Goal: Task Accomplishment & Management: Complete application form

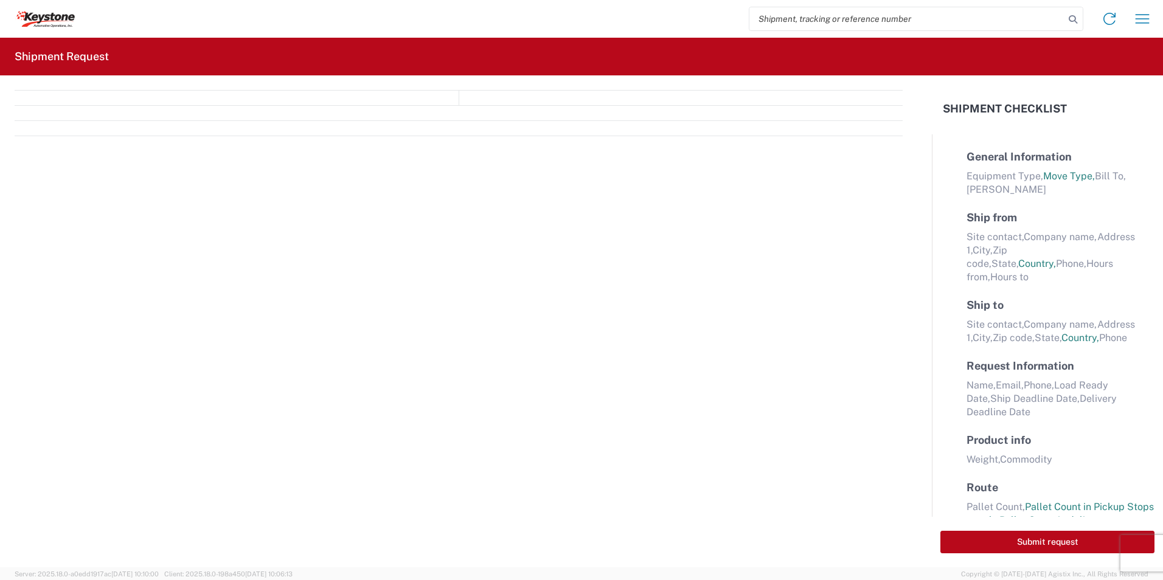
select select "FULL"
select select "US"
select select "LBS"
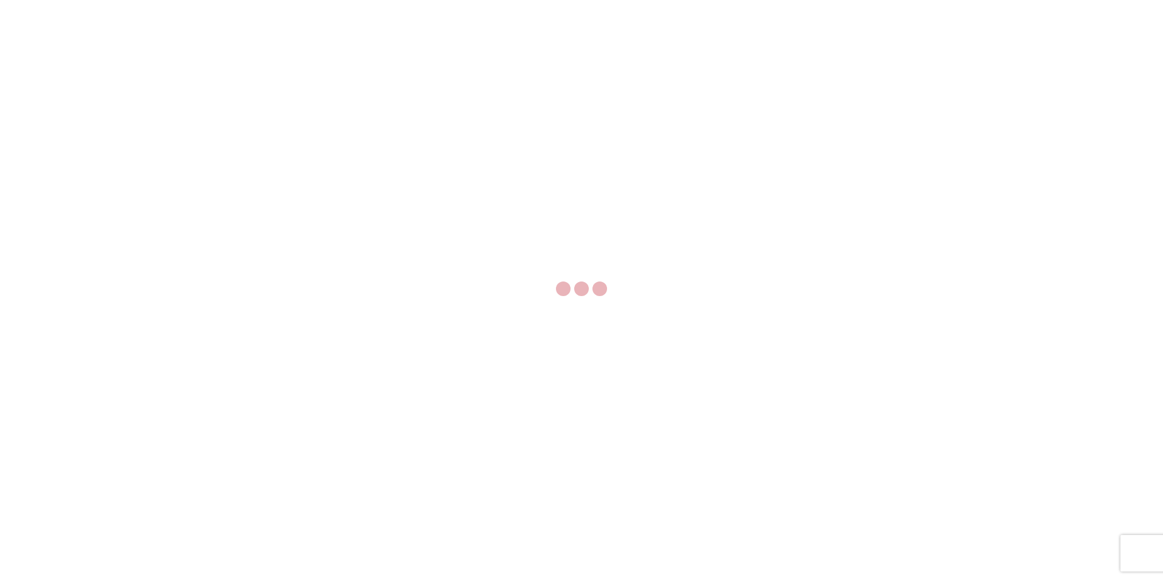
select select "FULL"
select select "LBS"
select select "FULL"
select select "LBS"
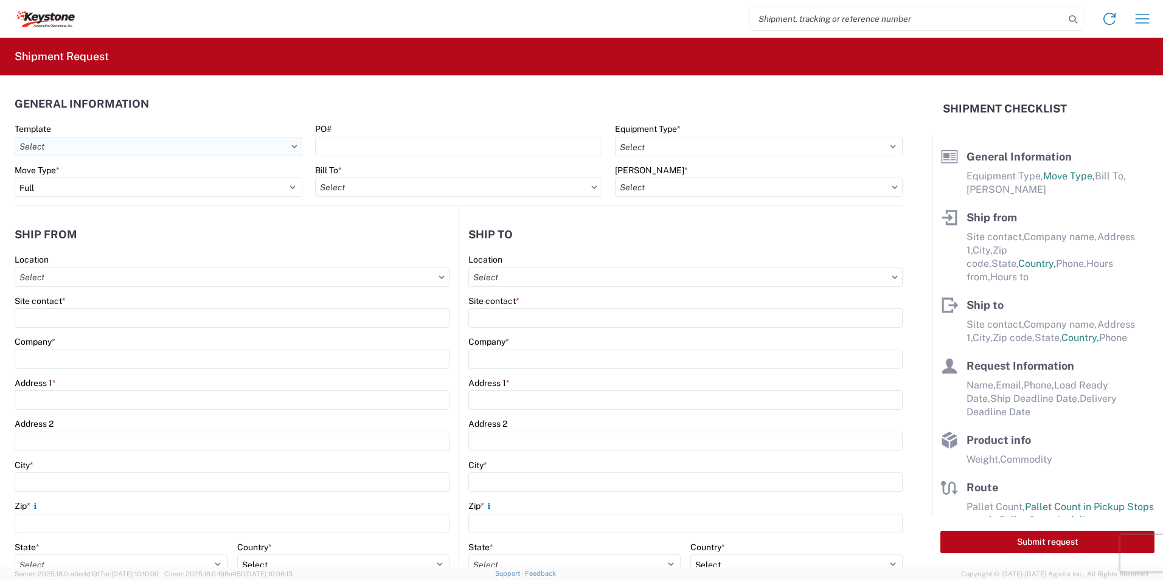
click at [48, 148] on input "Template" at bounding box center [159, 146] width 288 height 19
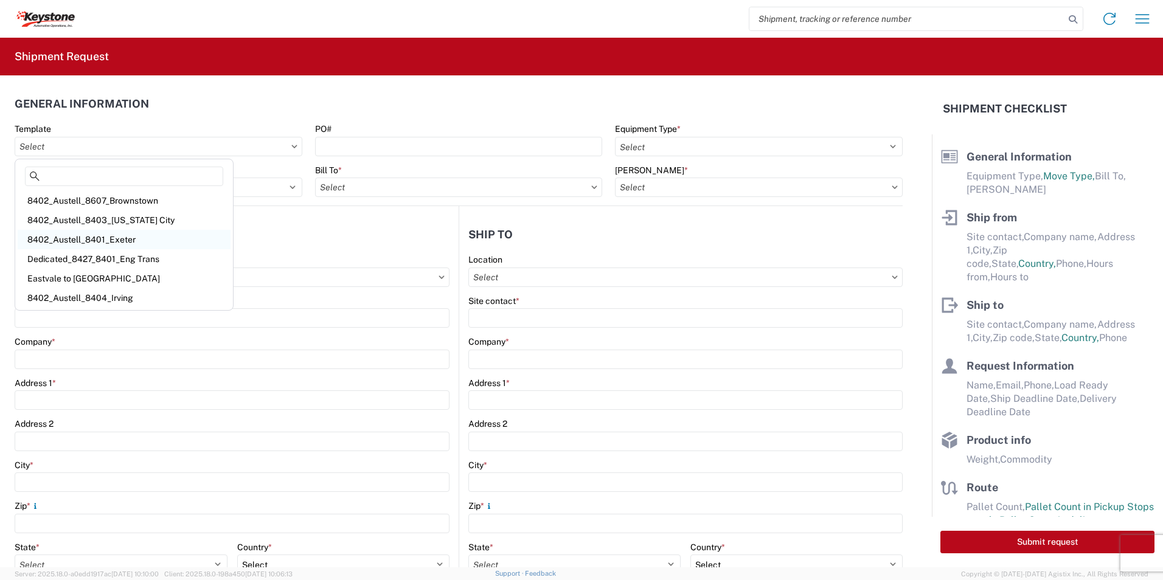
click at [123, 240] on div "8402_Austell_8401_Exeter" at bounding box center [124, 239] width 213 height 19
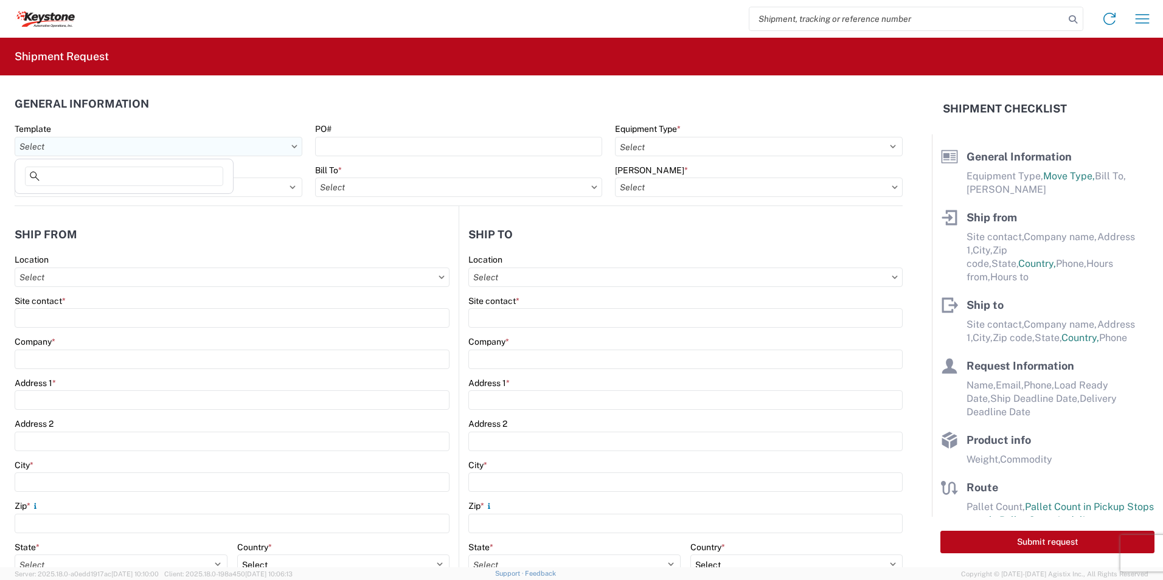
click at [72, 151] on input "Template" at bounding box center [159, 146] width 288 height 19
type input "8402_Austell_8401_Exeter"
click at [144, 263] on div "Location" at bounding box center [232, 259] width 435 height 11
click at [92, 276] on input "Location" at bounding box center [232, 277] width 435 height 19
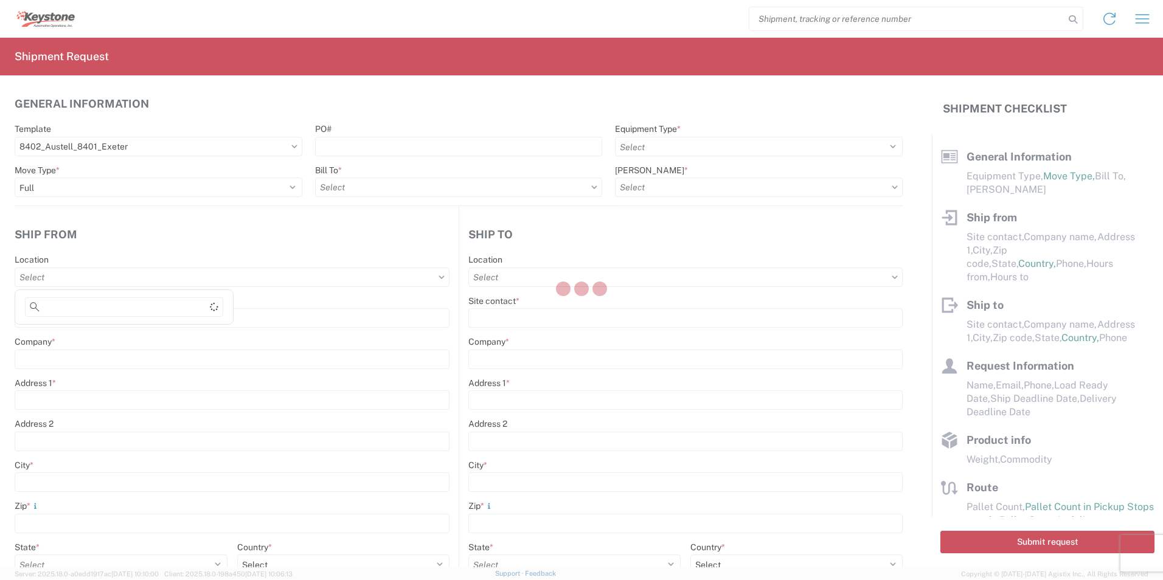
select select "STDV"
select select
type input "John Kirby"
type input "KAO"
type input "600 Hartman Industrial Ct."
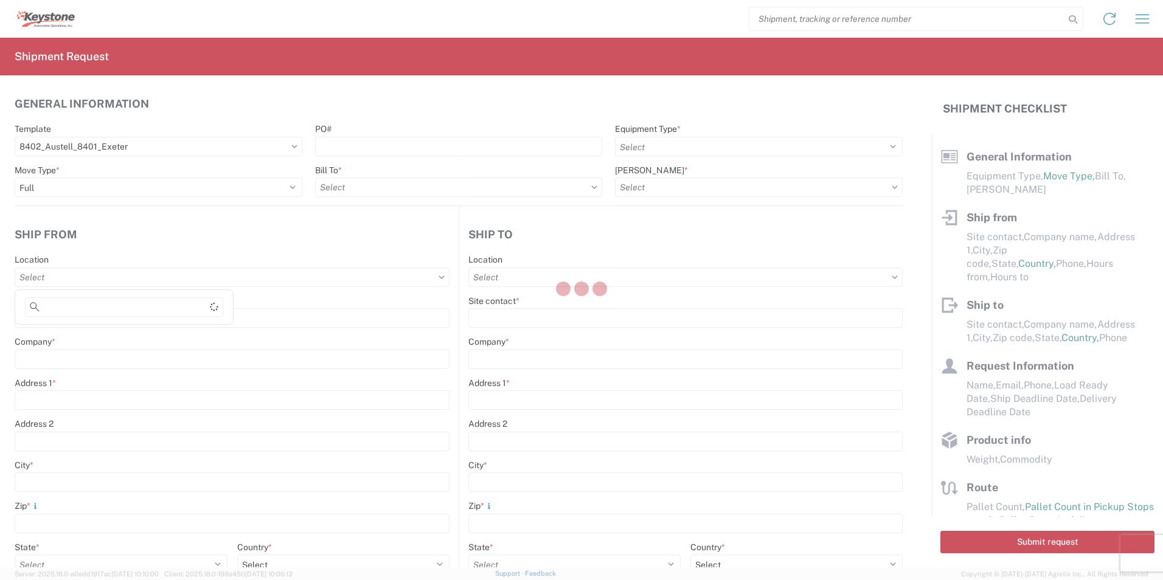
type input "Austell"
type input "30168"
type input "Mike Czerpak"
type input "KAO"
type input "68 Slocum Ave"
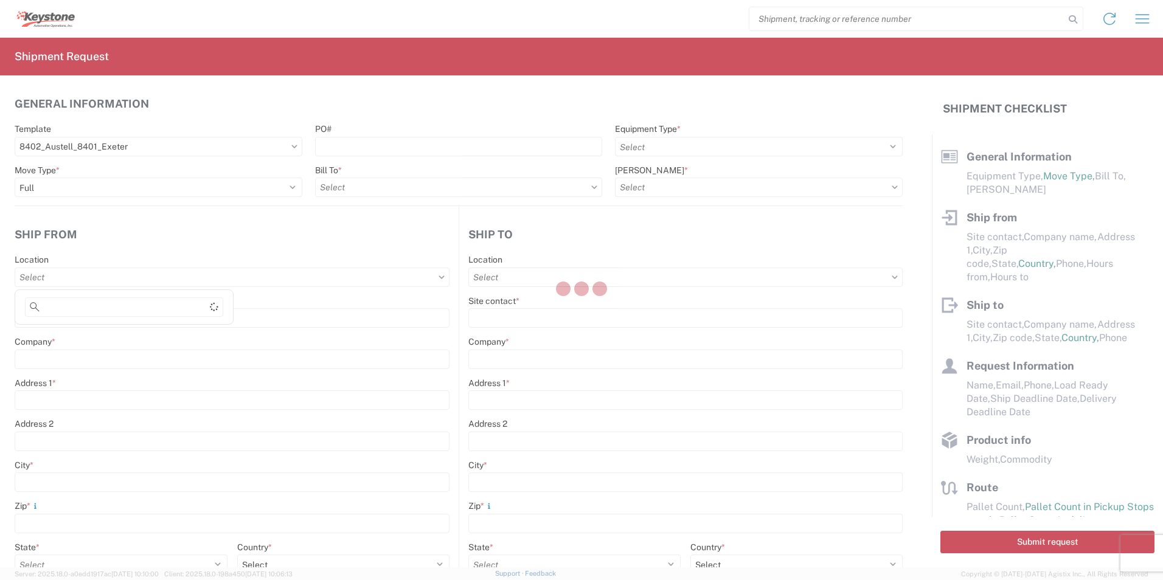
type input "Exeter"
type input "18643"
type input "mczerpak@lkqcorp.com"
type input "John Kirby"
type input "jxkirby@lkqcorp.com"
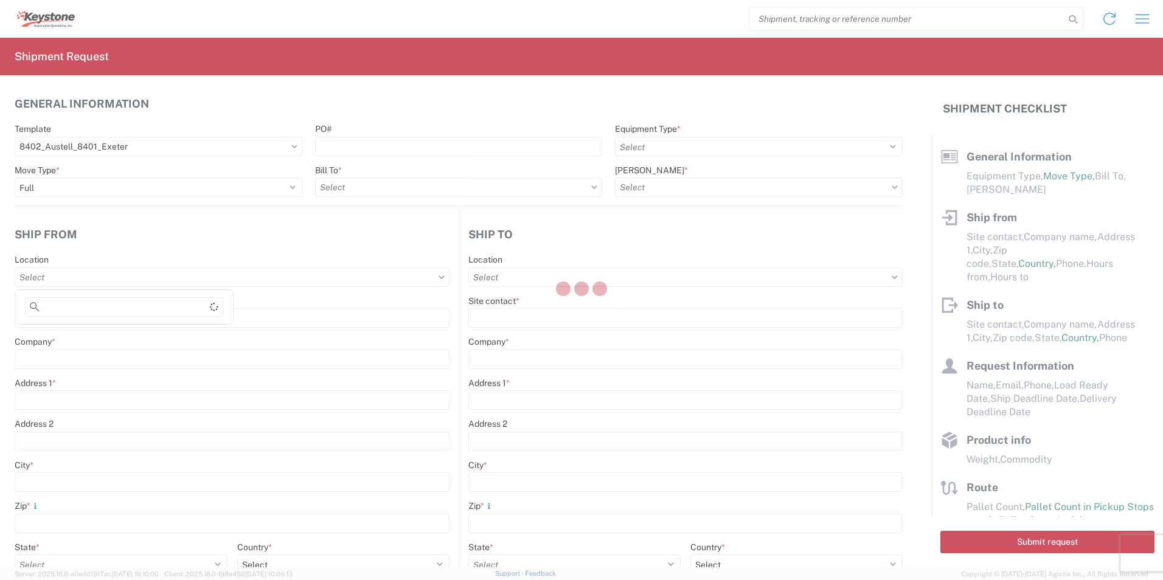
type input "913-387-9382"
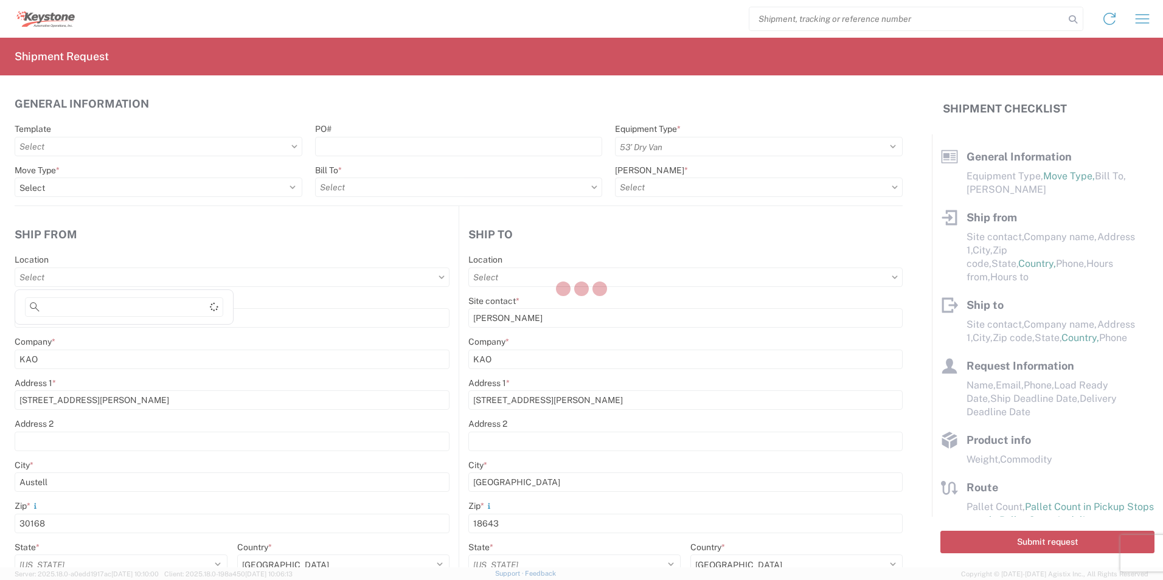
type input "2023-10-03"
type input "20000"
type input "General Auto Parts (dry)"
type input "20"
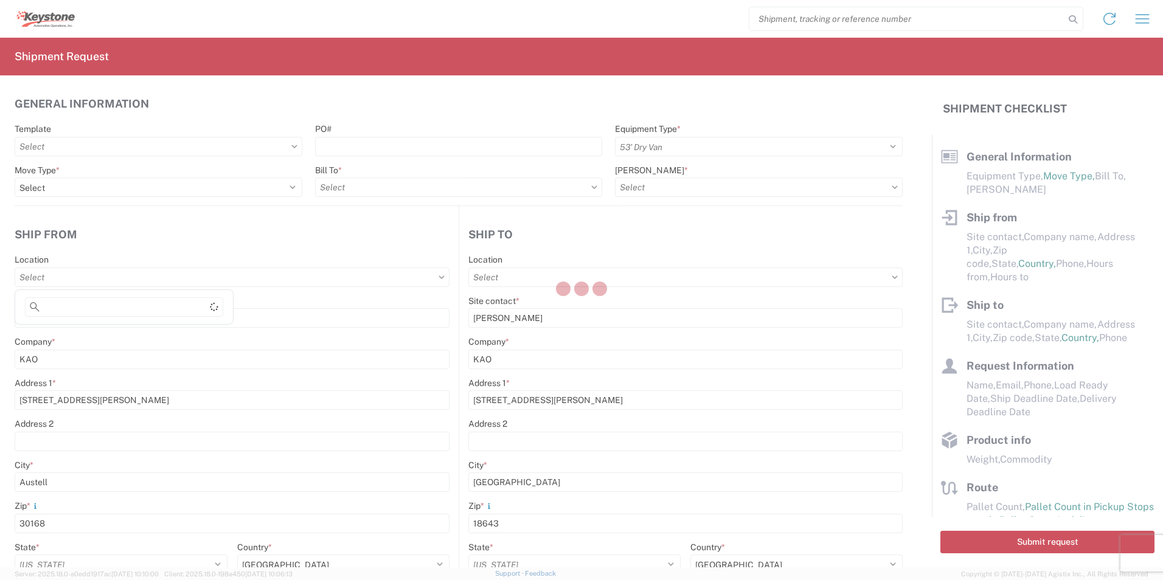
type input "1"
type textarea "Defects"
type input "8401 - Exeter - KAO Warehouse"
select select "US"
select select "PA"
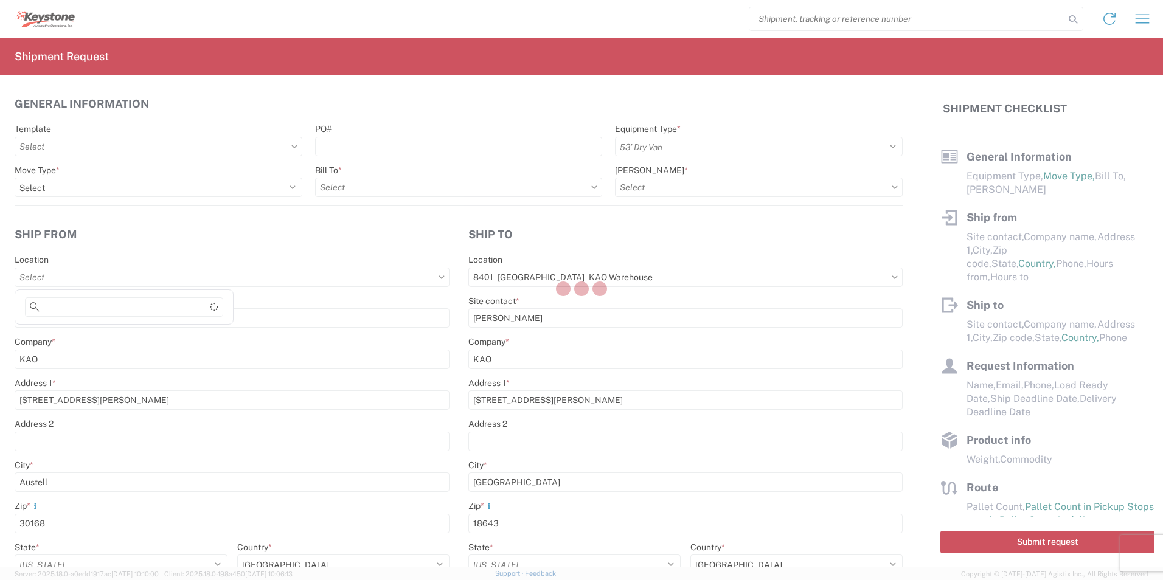
select select "US"
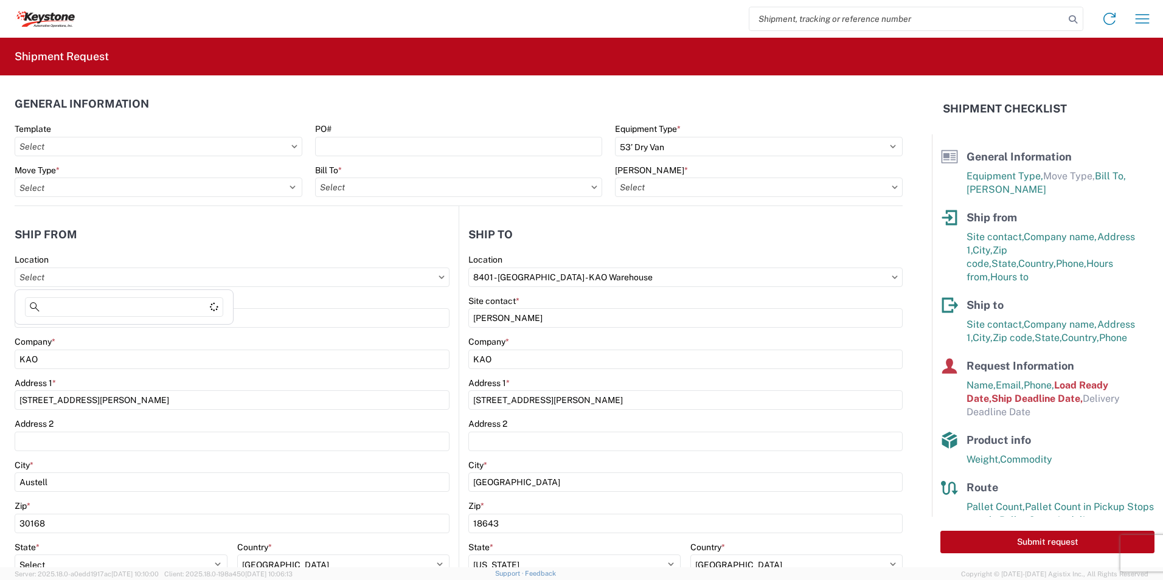
type input "8402 - Austell - KAO Warehouse Atlanta"
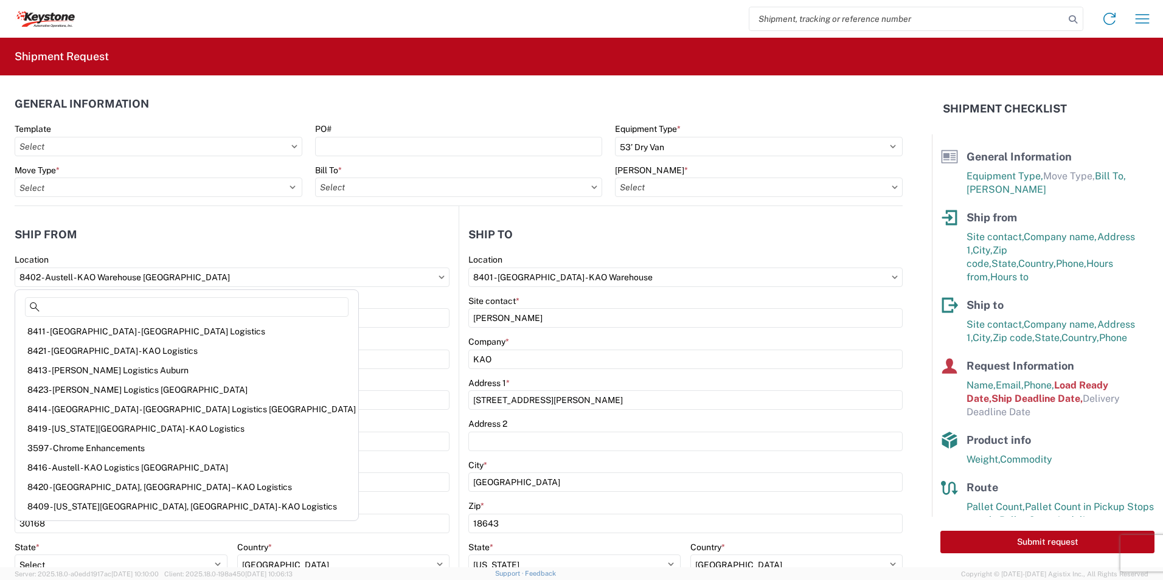
click at [211, 243] on header "Ship from" at bounding box center [237, 234] width 444 height 27
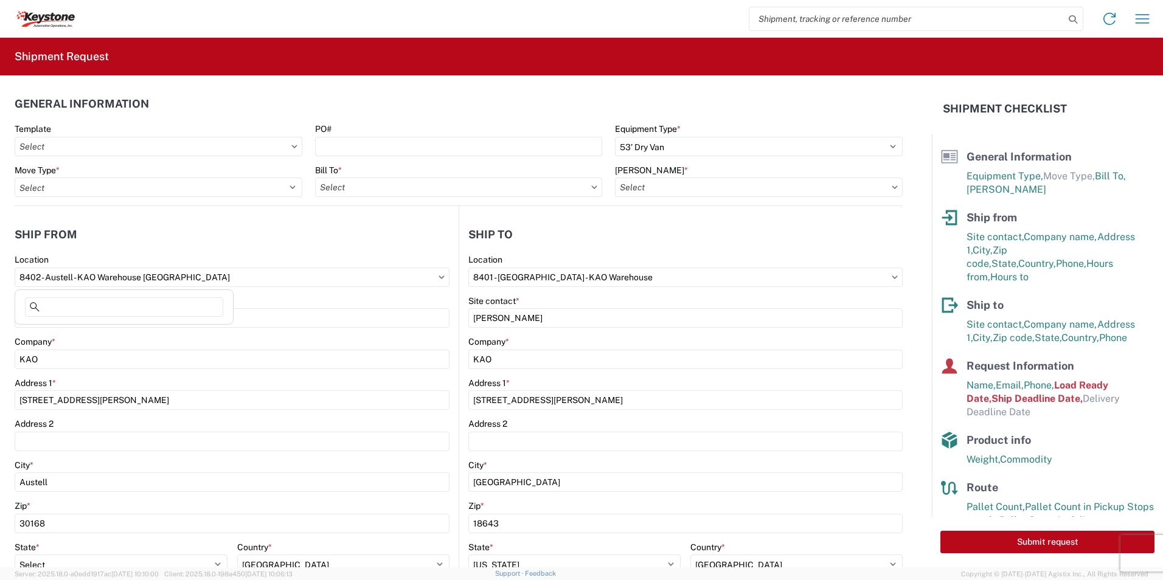
drag, startPoint x: 7, startPoint y: 277, endPoint x: -227, endPoint y: 274, distance: 234.8
click at [0, 274] on html "Home Shipment request Shipment tracking Shipment Request General Information Te…" at bounding box center [581, 290] width 1163 height 580
click at [438, 281] on input "8402 - Austell - KAO Warehouse Atlanta" at bounding box center [232, 277] width 435 height 19
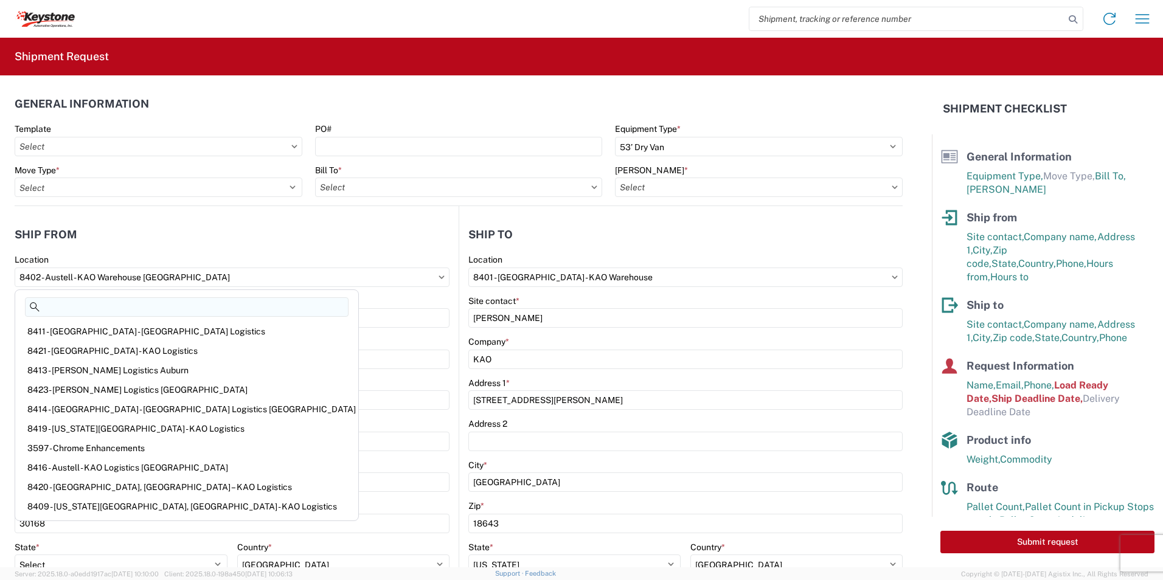
click at [153, 309] on input at bounding box center [187, 306] width 324 height 19
type input "Dometic Corp"
click at [184, 245] on header "Ship from" at bounding box center [237, 234] width 444 height 27
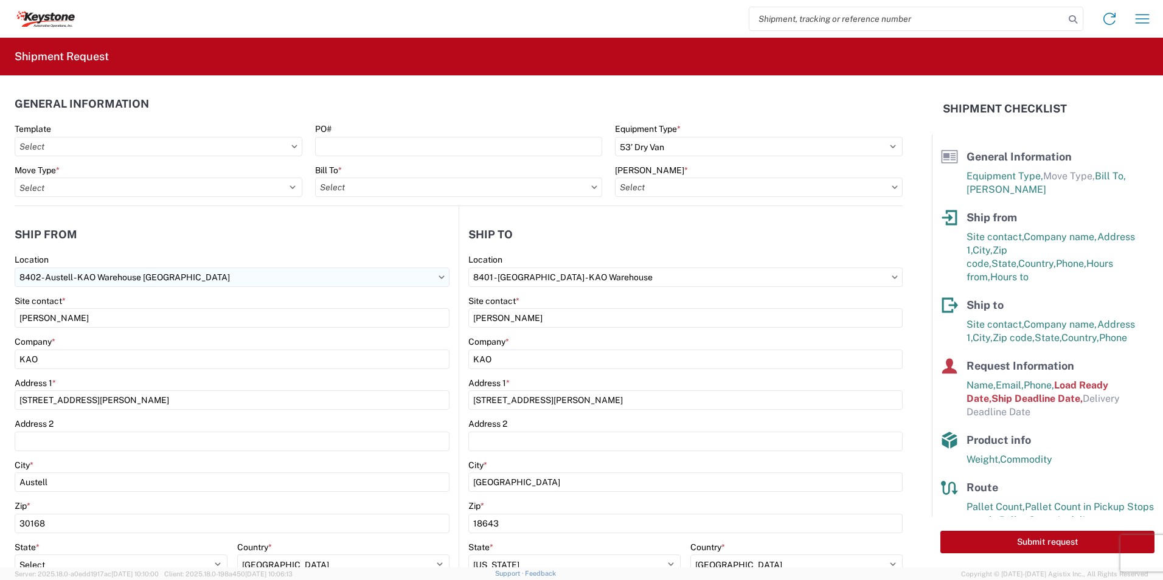
click at [178, 274] on input "8402 - Austell - KAO Warehouse Atlanta" at bounding box center [232, 277] width 435 height 19
drag, startPoint x: 182, startPoint y: 275, endPoint x: -218, endPoint y: 288, distance: 399.8
click at [0, 288] on html "Home Shipment request Shipment tracking Shipment Request General Information Te…" at bounding box center [581, 290] width 1163 height 580
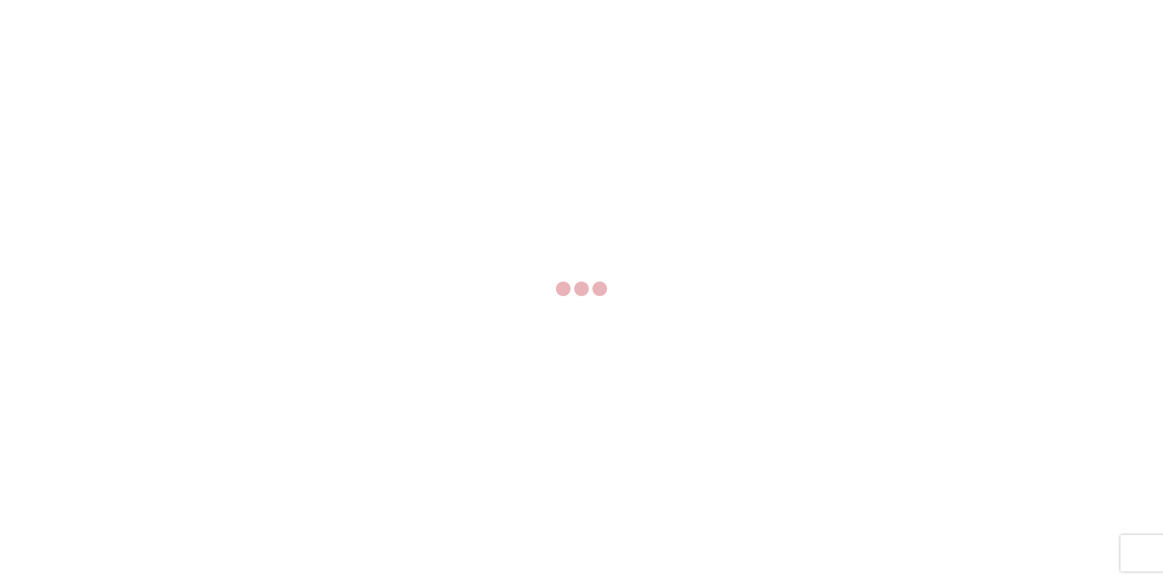
select select "FULL"
select select "LBS"
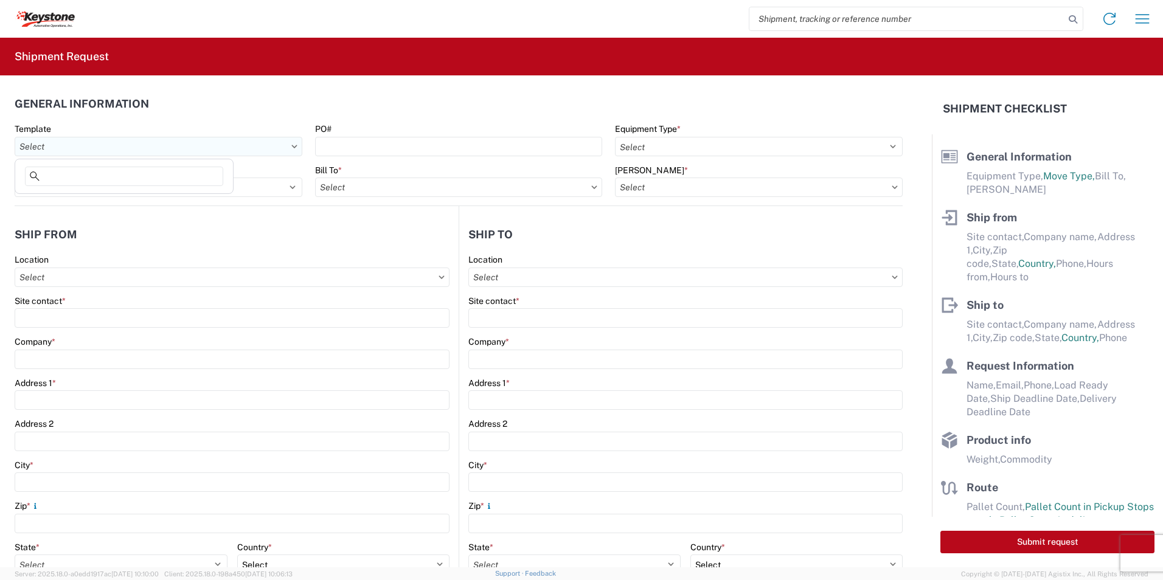
click at [172, 151] on input "Template" at bounding box center [159, 146] width 288 height 19
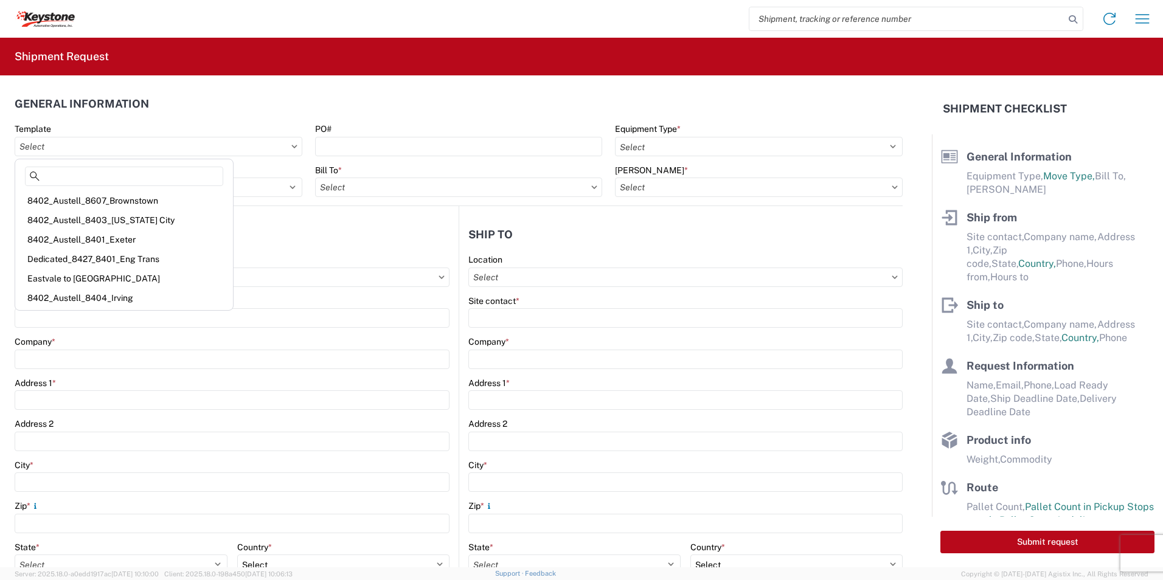
click at [291, 147] on icon at bounding box center [293, 146] width 5 height 3
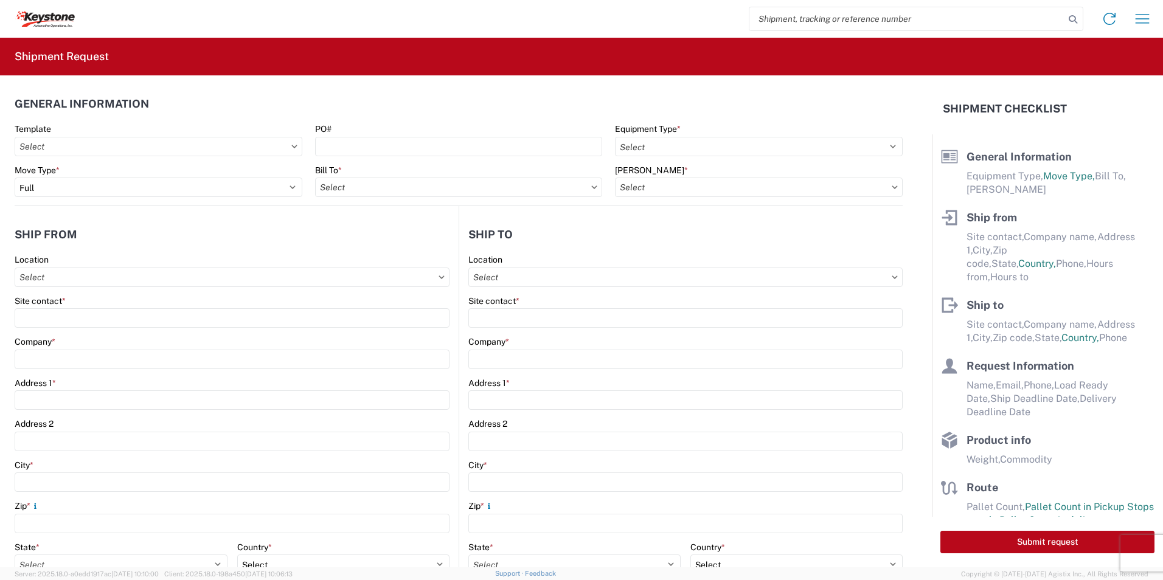
click at [291, 147] on icon at bounding box center [293, 146] width 5 height 3
click at [91, 273] on input "Location" at bounding box center [232, 277] width 435 height 19
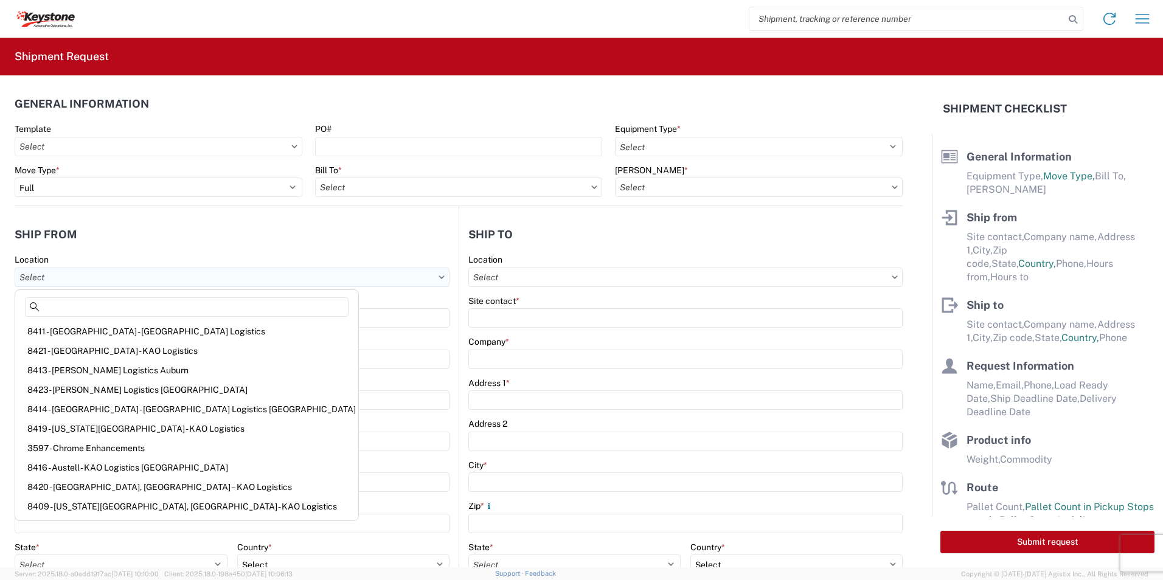
click at [296, 277] on input "Location" at bounding box center [232, 277] width 435 height 19
click at [57, 308] on input at bounding box center [187, 306] width 324 height 19
type input "Dometic Corp"
click at [224, 266] on div "Location" at bounding box center [232, 270] width 435 height 33
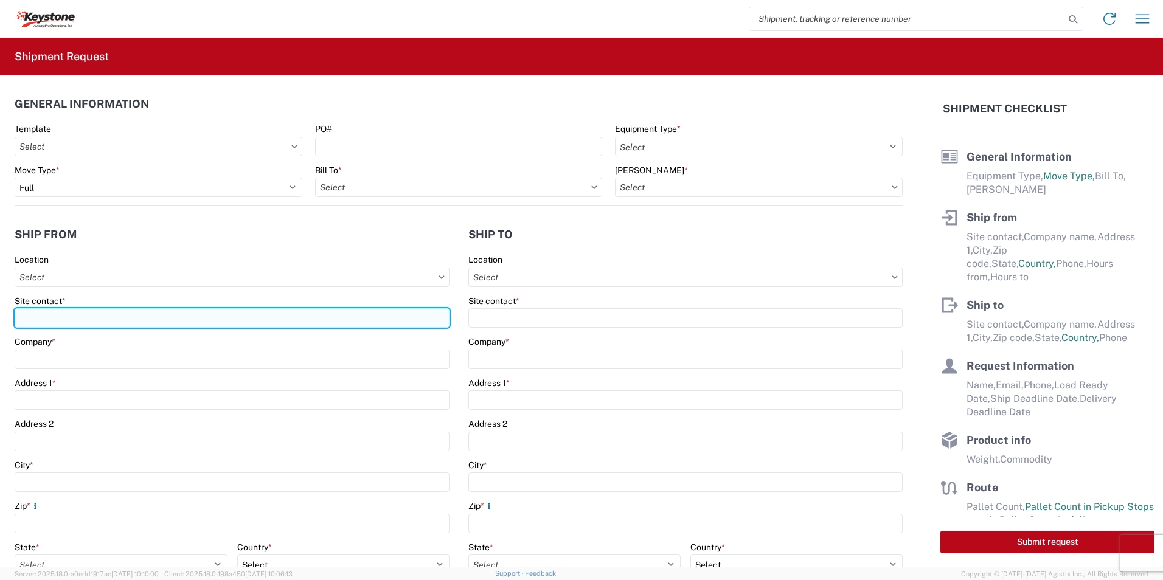
click at [81, 318] on input "Site contact *" at bounding box center [232, 317] width 435 height 19
paste input "Dometic Corp"
type input "Dometic Corp"
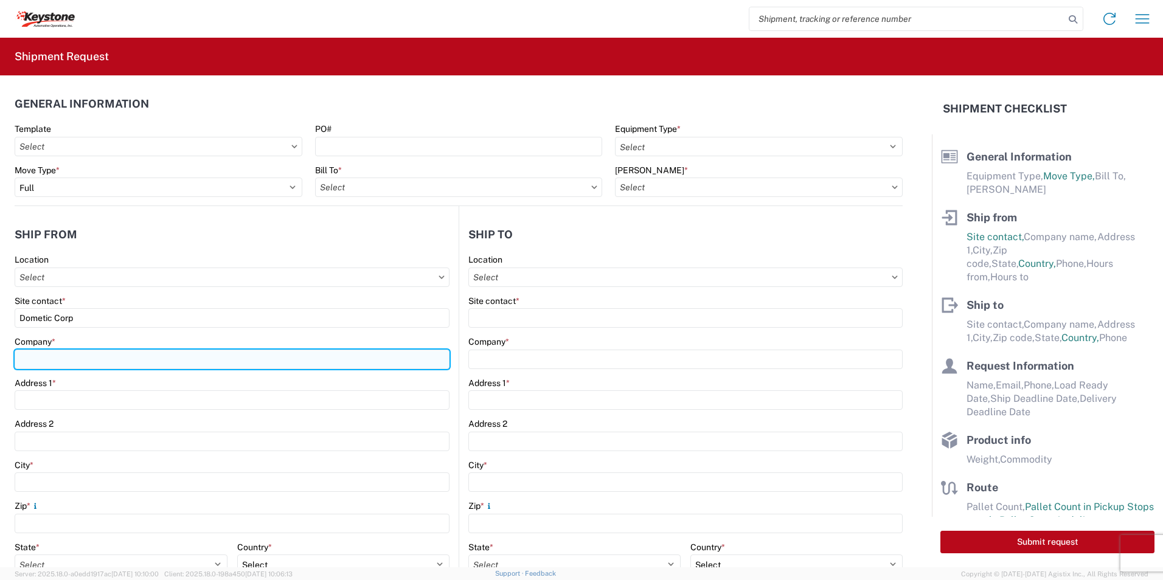
click at [91, 358] on input "Company *" at bounding box center [232, 359] width 435 height 19
click at [48, 350] on input "Company *" at bounding box center [232, 359] width 435 height 19
paste input "Dometic Corp"
type input "Dometic Corp"
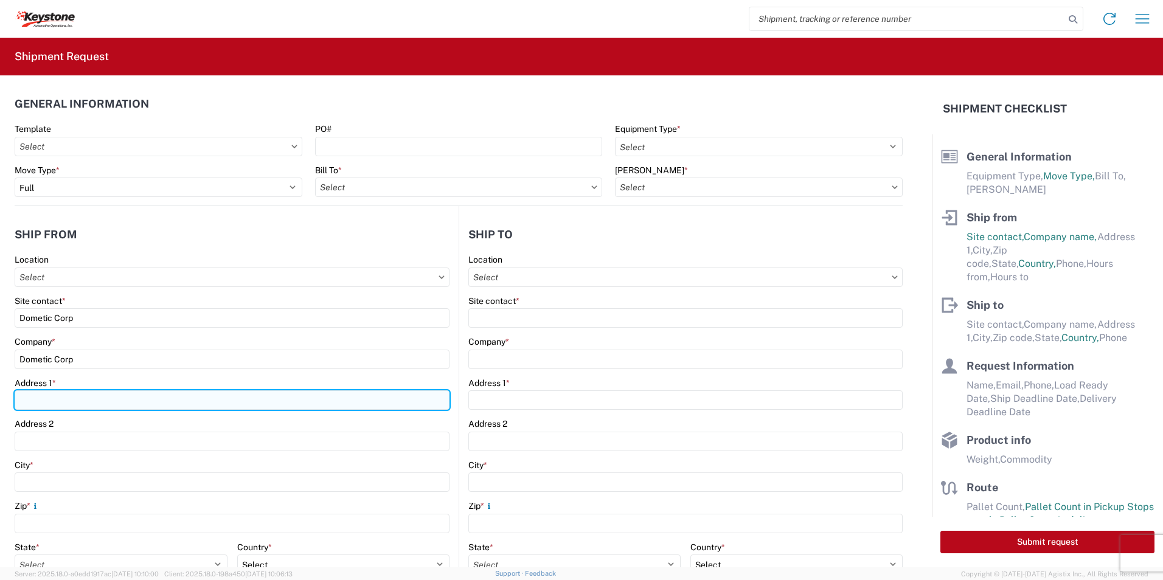
click at [41, 407] on input "Address 1 *" at bounding box center [232, 399] width 435 height 19
click at [74, 403] on input "Address 1 *" at bounding box center [232, 399] width 435 height 19
paste input "2710 N Forum Dr"
type input "2710 N Forum Dr"
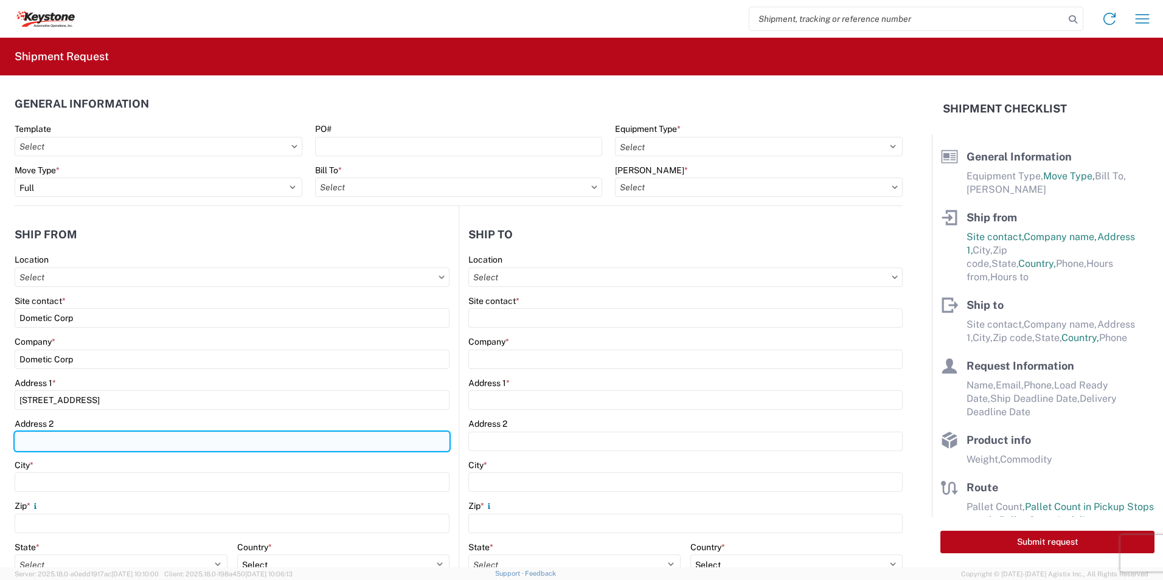
click at [61, 445] on input "Address 2" at bounding box center [232, 441] width 435 height 19
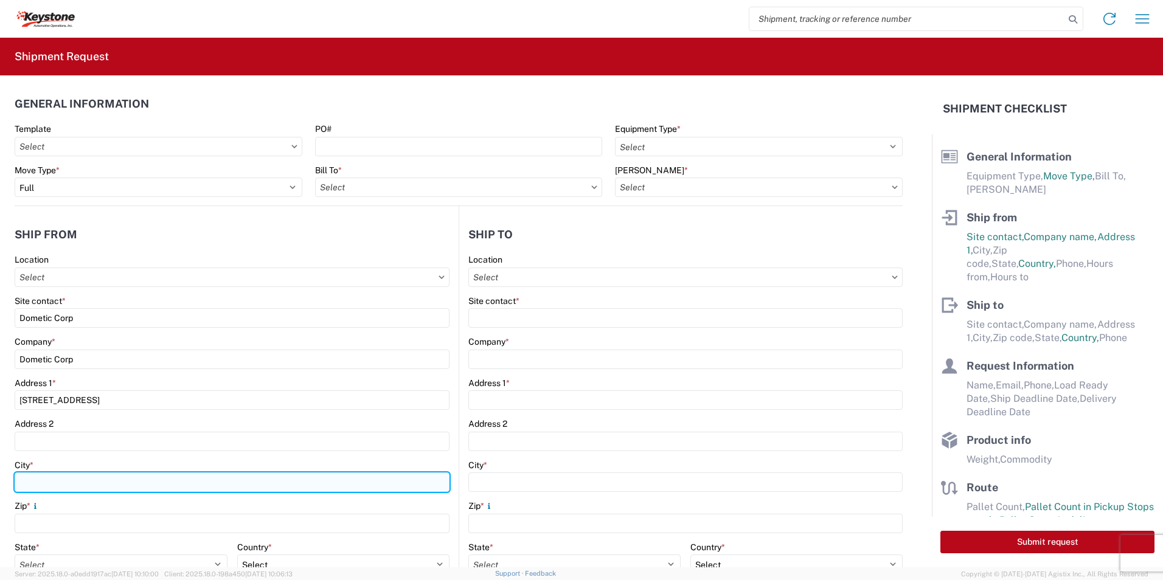
click at [46, 474] on input "City *" at bounding box center [232, 482] width 435 height 19
click at [32, 483] on input "City *" at bounding box center [232, 482] width 435 height 19
paste input "Grand Prairie,"
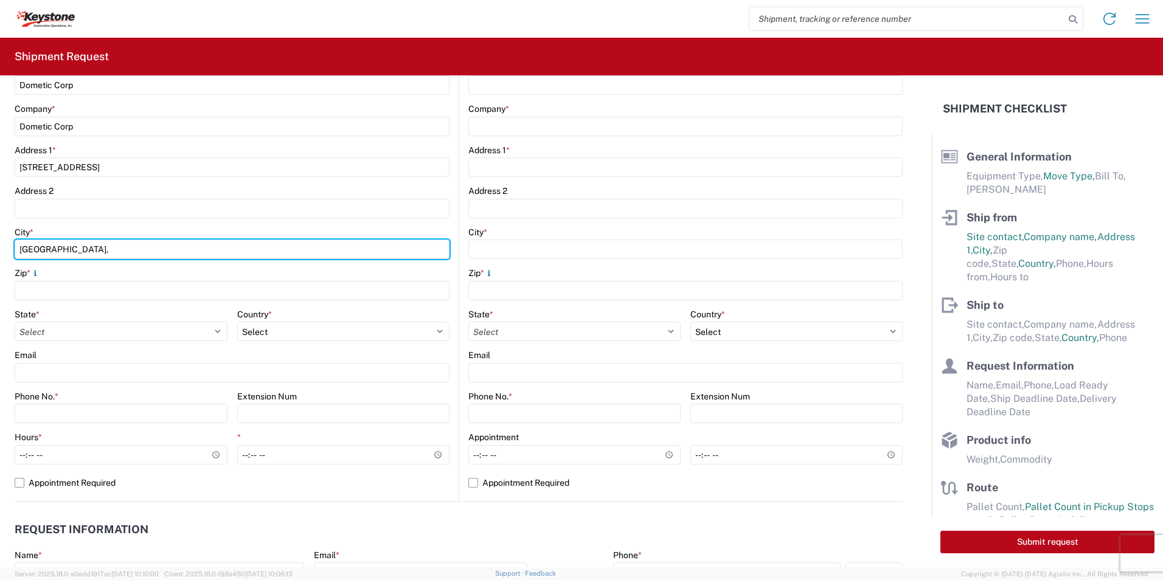
scroll to position [243, 0]
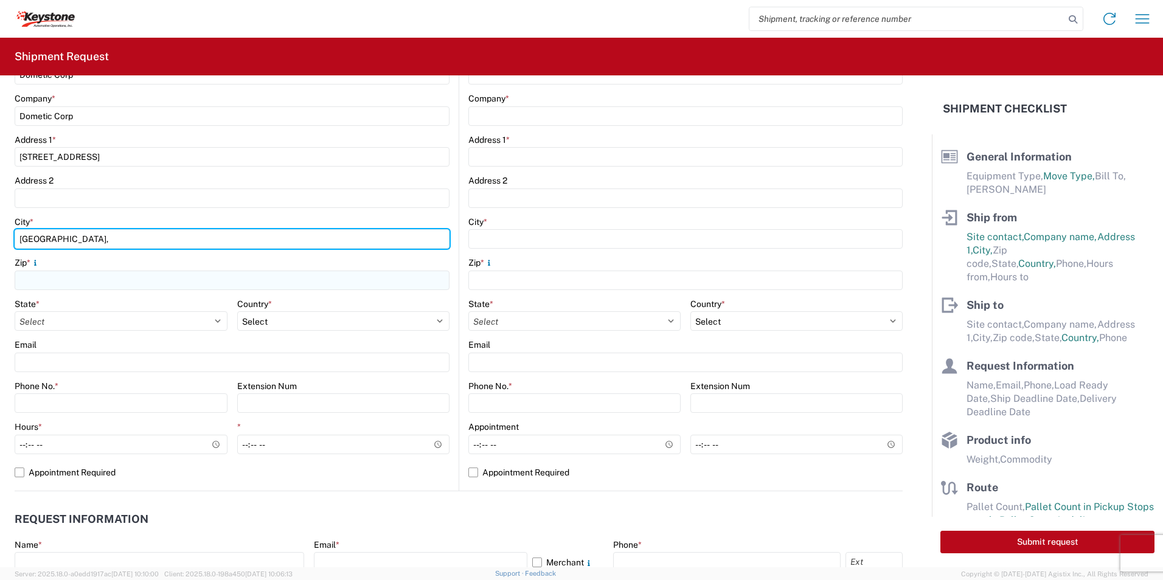
type input "Grand Prairie,"
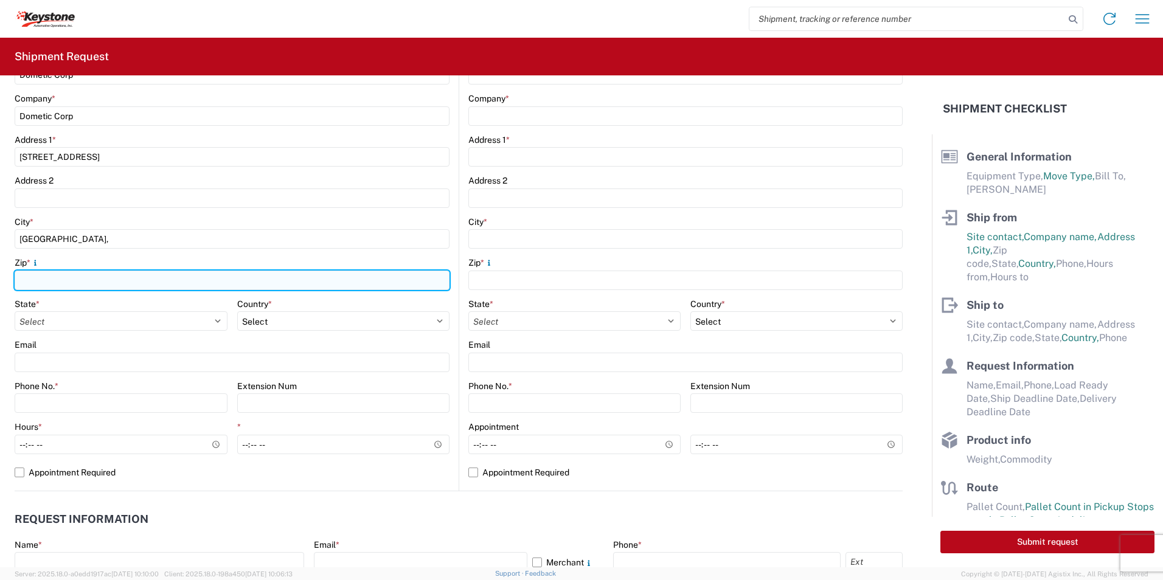
click at [46, 276] on input "Zip *" at bounding box center [232, 280] width 435 height 19
type input "75052"
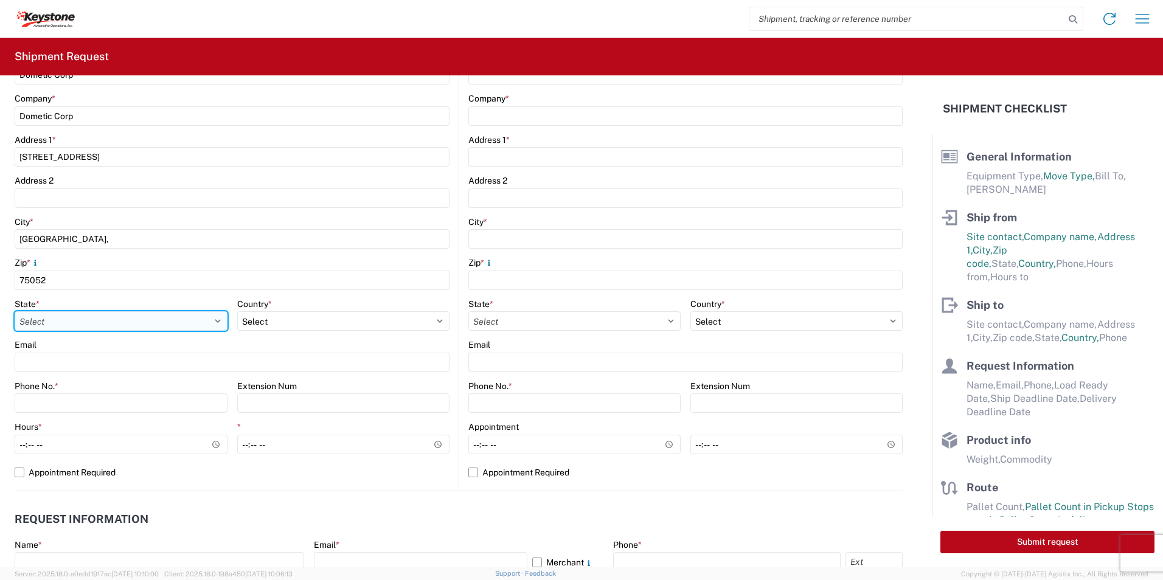
drag, startPoint x: 81, startPoint y: 317, endPoint x: 79, endPoint y: 326, distance: 8.9
click at [81, 317] on select "Select Alabama Alaska Arizona Arkansas Armed Forces Americas Armed Forces Europ…" at bounding box center [121, 320] width 213 height 19
select select "TX"
click at [15, 311] on select "Select Alabama Alaska Arizona Arkansas Armed Forces Americas Armed Forces Europ…" at bounding box center [121, 320] width 213 height 19
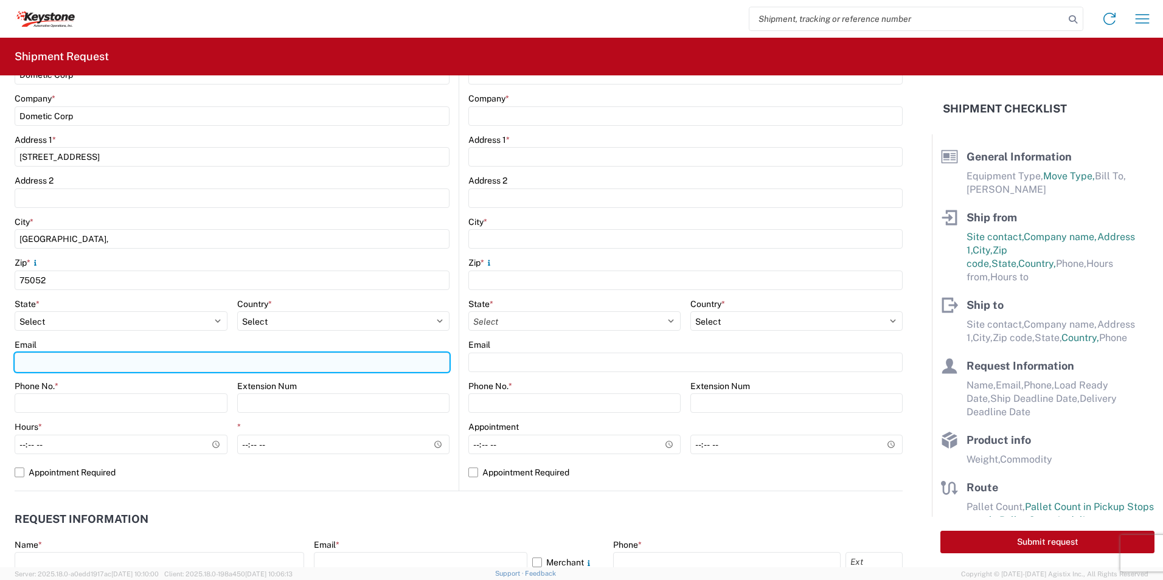
click at [62, 361] on input "Email" at bounding box center [232, 362] width 435 height 19
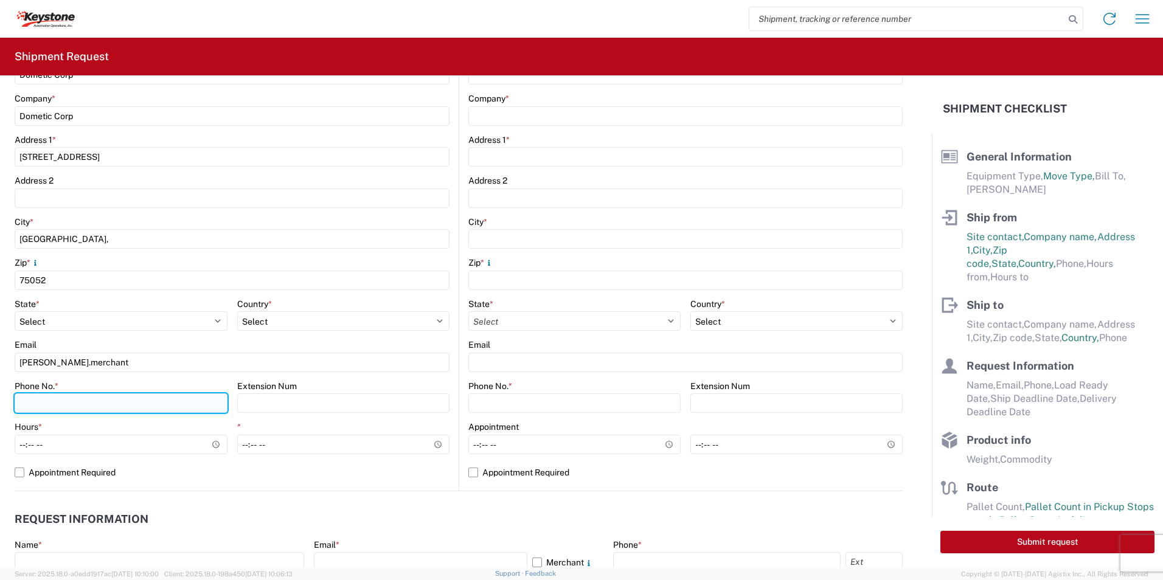
click at [45, 405] on input "Phone No. *" at bounding box center [121, 402] width 213 height 19
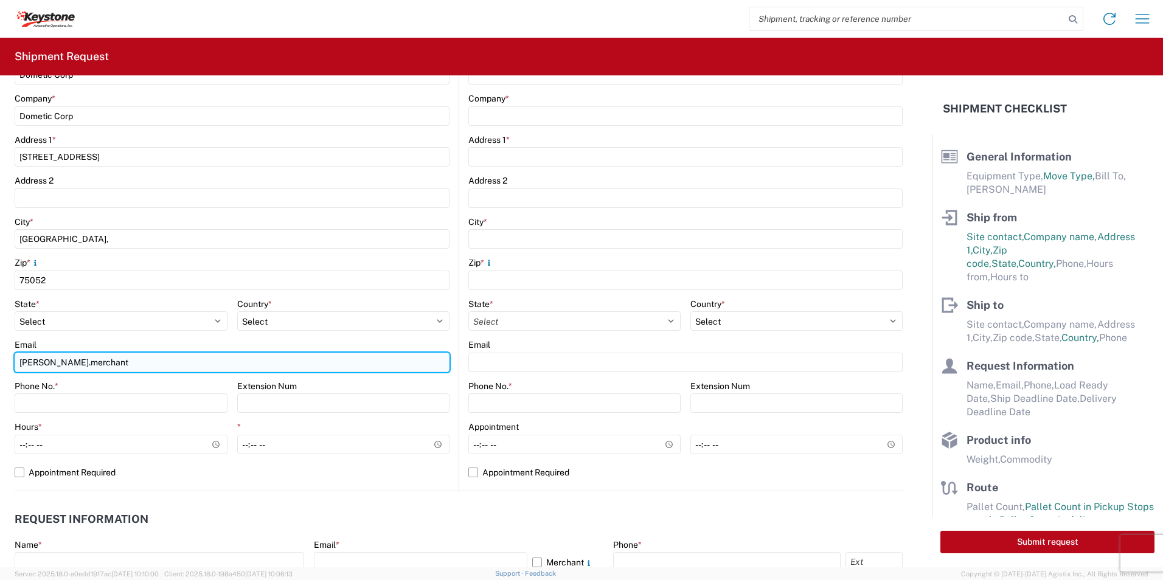
click at [97, 359] on input "shamina.merchant" at bounding box center [232, 362] width 435 height 19
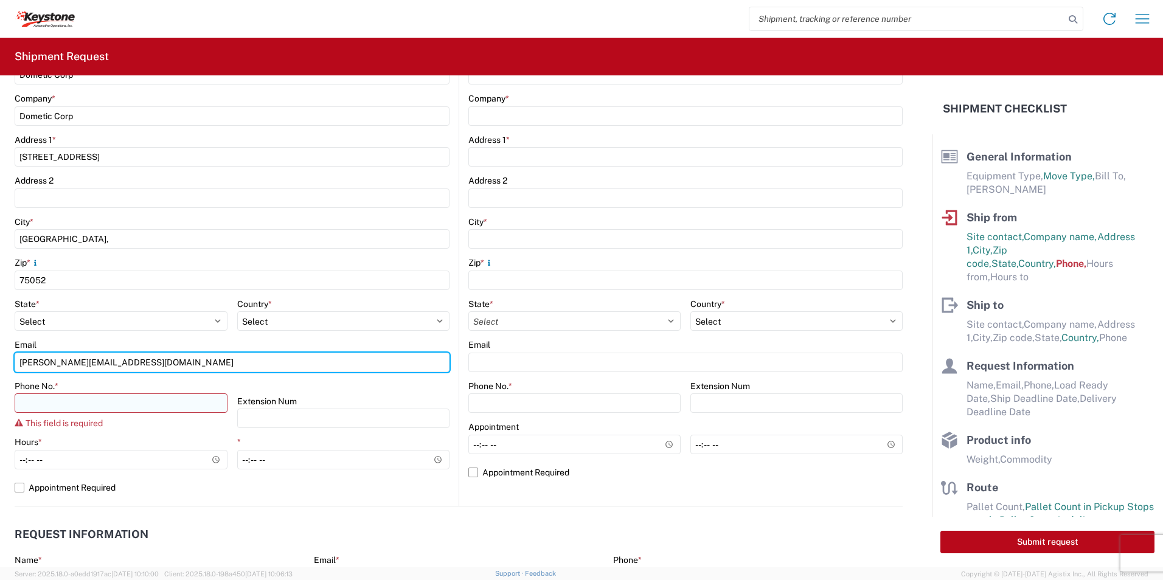
type input "shamina.merchant@dometic.com"
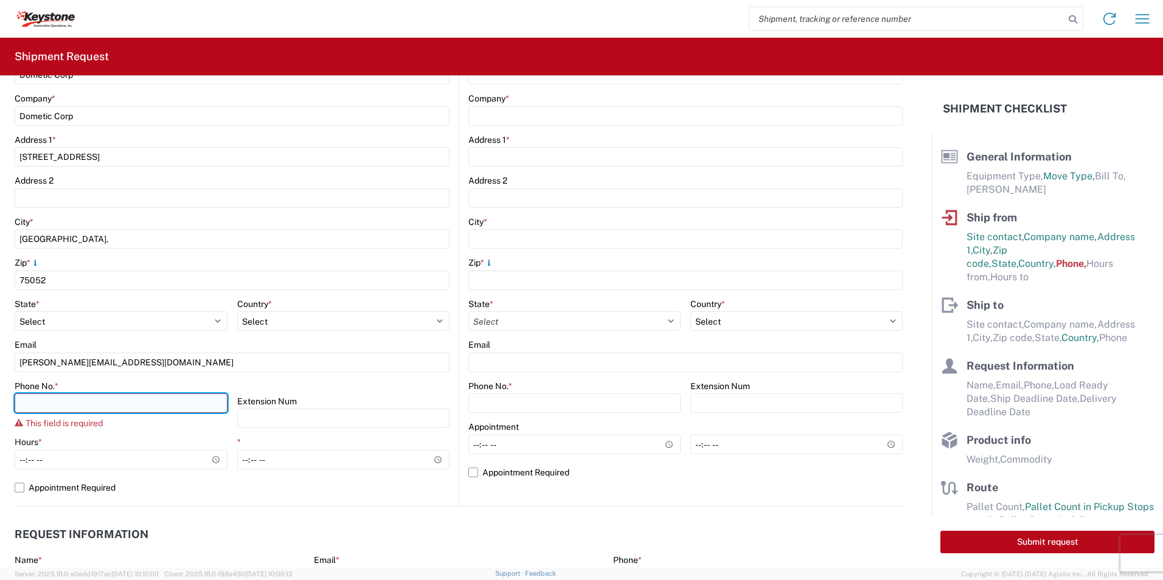
click at [159, 395] on input "Phone No. *" at bounding box center [121, 402] width 213 height 19
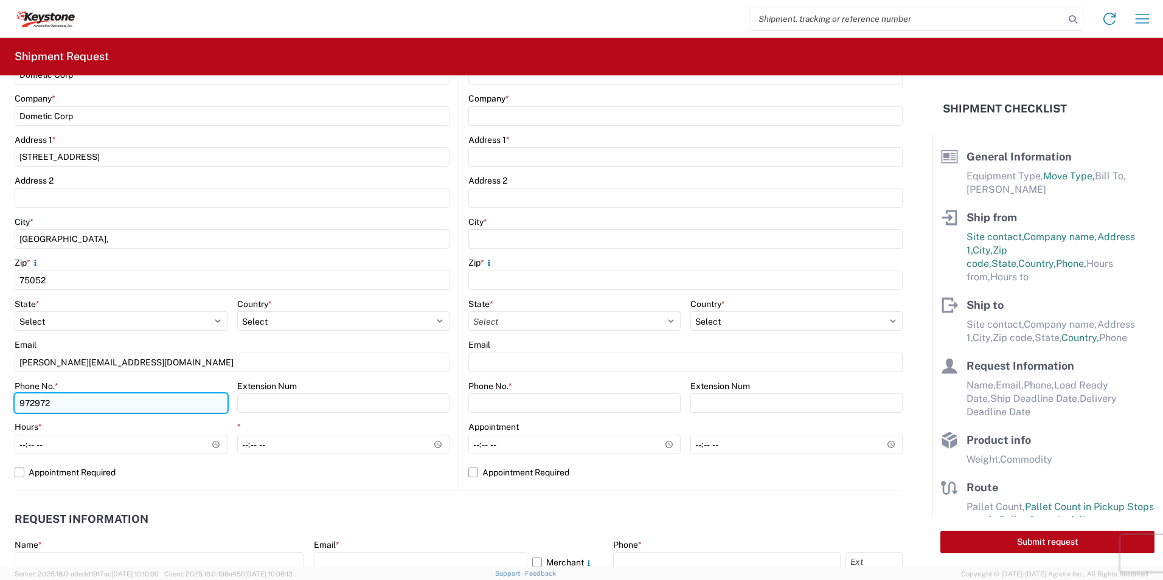
click at [104, 400] on input "972972" at bounding box center [121, 402] width 213 height 19
type input "9726819797"
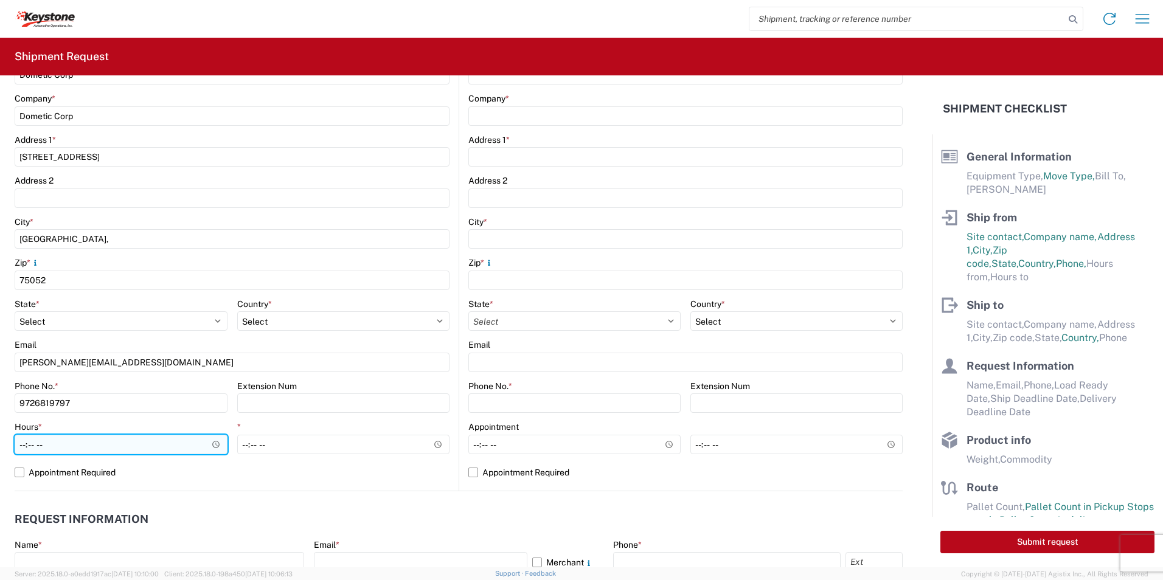
click at [89, 448] on input "Hours *" at bounding box center [121, 444] width 213 height 19
type input "06:00"
click at [130, 452] on input "06:00" at bounding box center [121, 444] width 213 height 19
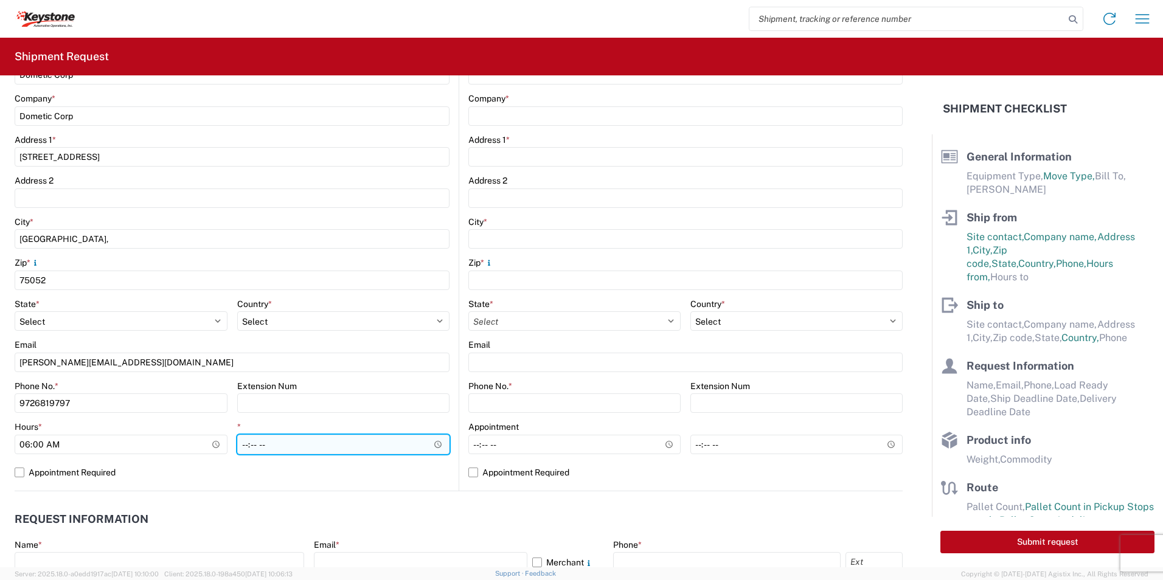
click at [301, 442] on input "*" at bounding box center [343, 444] width 213 height 19
type input "16:30"
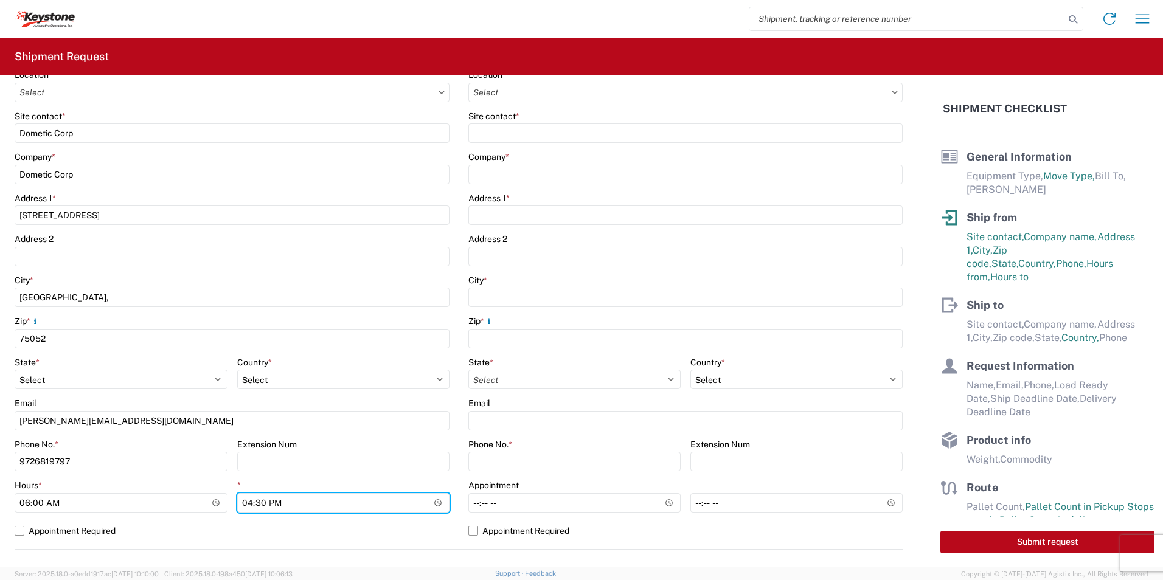
scroll to position [0, 0]
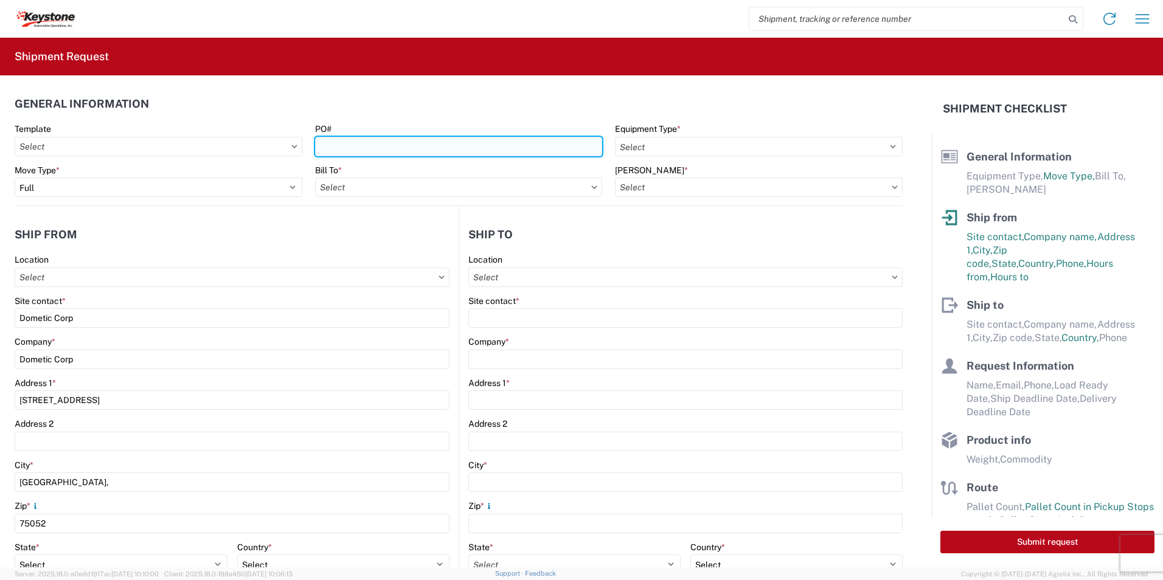
click at [420, 151] on input "PO#" at bounding box center [459, 146] width 288 height 19
click at [372, 146] on input "PO#" at bounding box center [459, 146] width 288 height 19
click at [355, 150] on input "046" at bounding box center [459, 146] width 288 height 19
click at [334, 150] on input "046" at bounding box center [459, 146] width 288 height 19
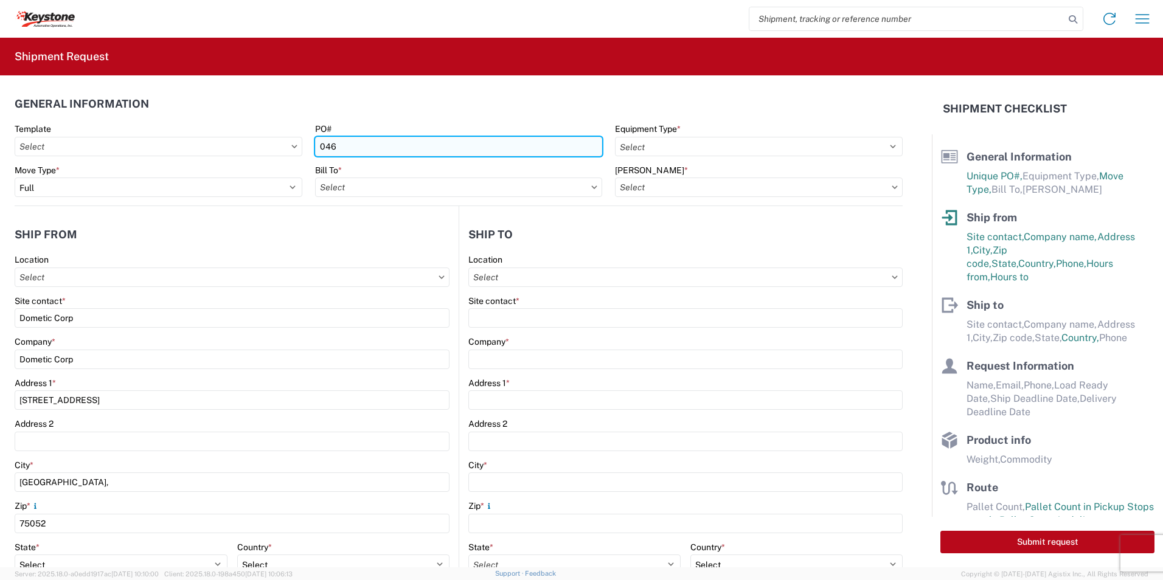
paste input "465200"
click at [400, 148] on input "465200/" at bounding box center [459, 146] width 288 height 19
paste input "0465037"
type input "465200/0465037"
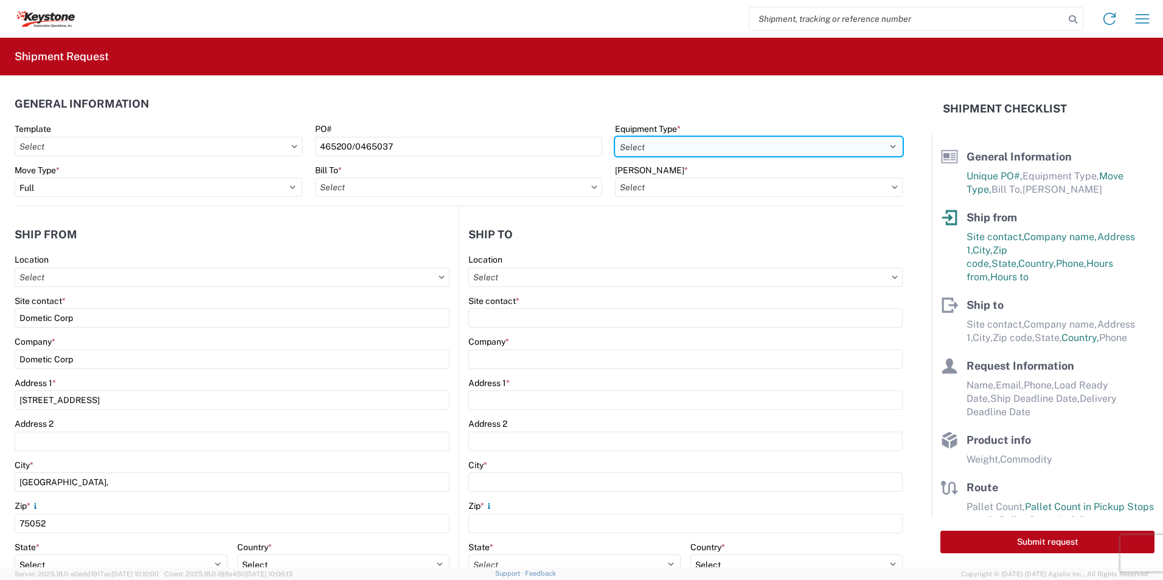
click at [670, 153] on select "Select 53’ Dry Van Flatbed Dropdeck (van) Lowboy (flatbed) Rail" at bounding box center [759, 146] width 288 height 19
select select "STDV"
click at [615, 137] on select "Select 53’ Dry Van Flatbed Dropdeck (van) Lowboy (flatbed) Rail" at bounding box center [759, 146] width 288 height 19
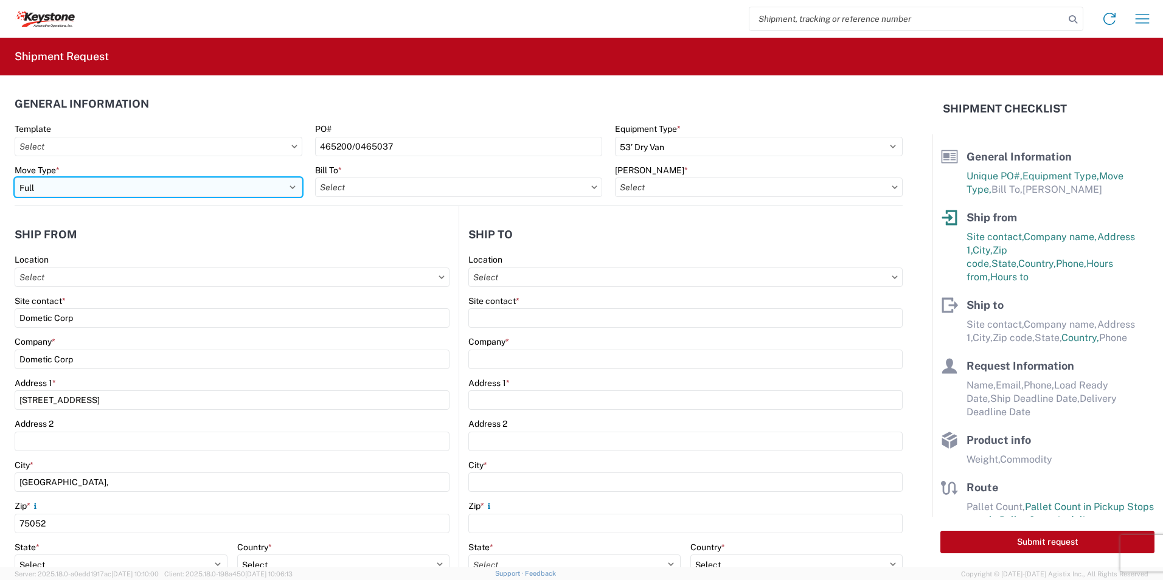
click at [105, 188] on select "Select Full Partial TL" at bounding box center [159, 187] width 288 height 19
click at [105, 189] on select "Select Full Partial TL" at bounding box center [159, 187] width 288 height 19
drag, startPoint x: 113, startPoint y: 193, endPoint x: 107, endPoint y: 199, distance: 8.6
click at [113, 193] on select "Select Full Partial TL" at bounding box center [159, 187] width 288 height 19
click at [15, 178] on select "Select Full Partial TL" at bounding box center [159, 187] width 288 height 19
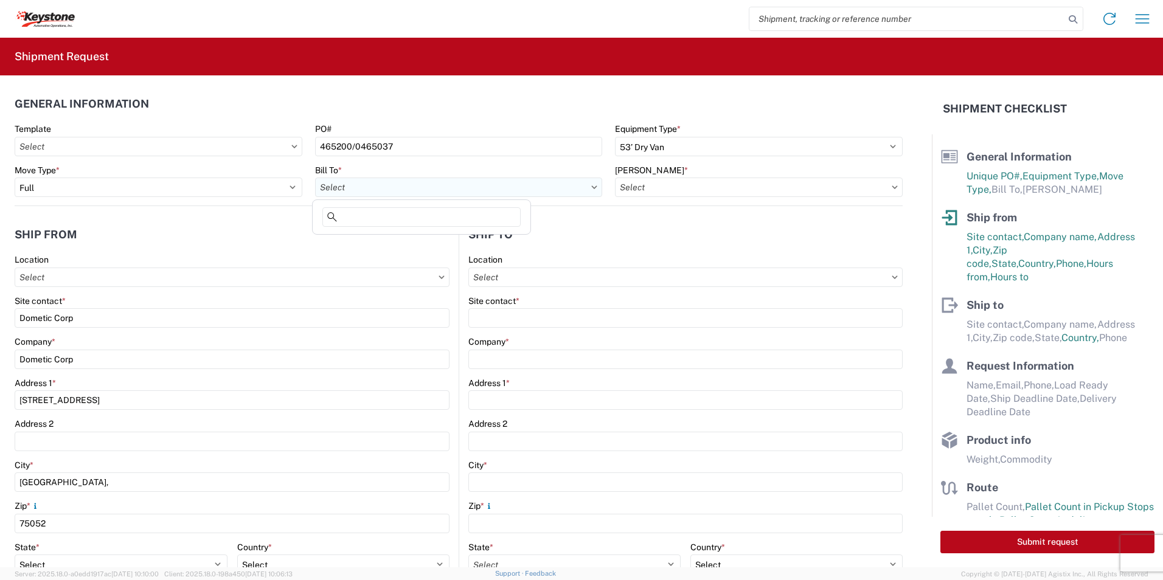
click at [398, 191] on input "Bill To *" at bounding box center [459, 187] width 288 height 19
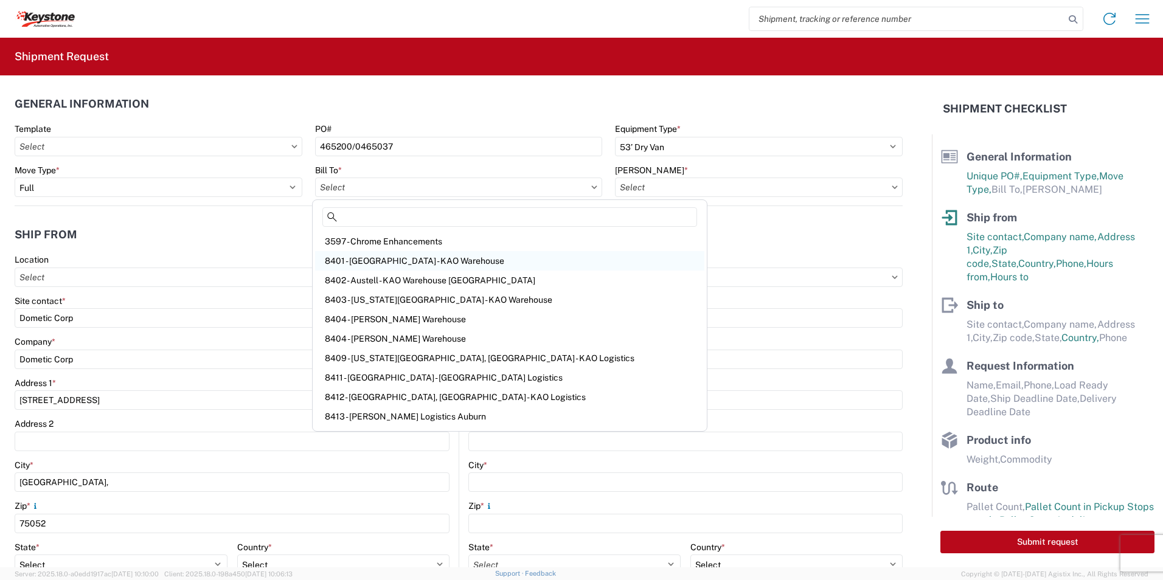
click at [397, 262] on div "8401 - Exeter - KAO Warehouse" at bounding box center [509, 260] width 389 height 19
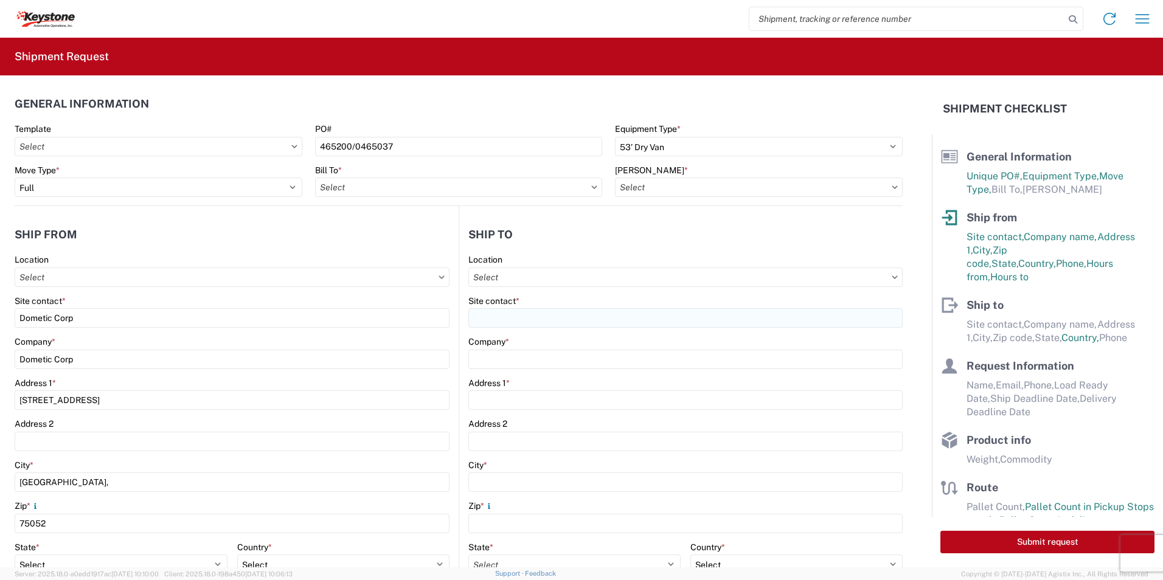
type input "8401 - Exeter - KAO Warehouse"
click at [544, 276] on input "Location" at bounding box center [685, 277] width 434 height 19
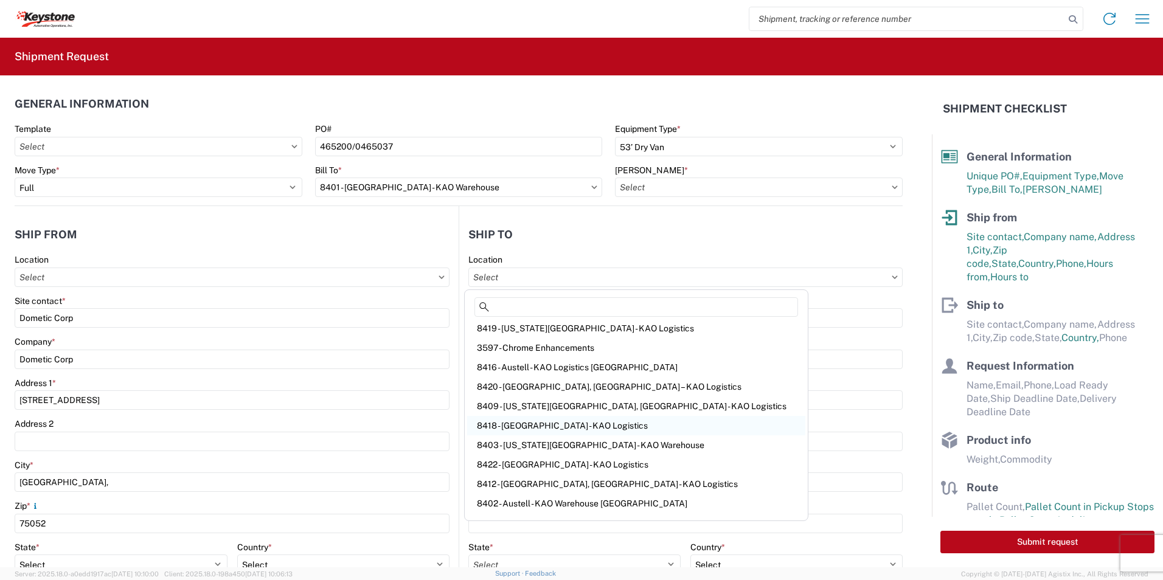
scroll to position [122, 0]
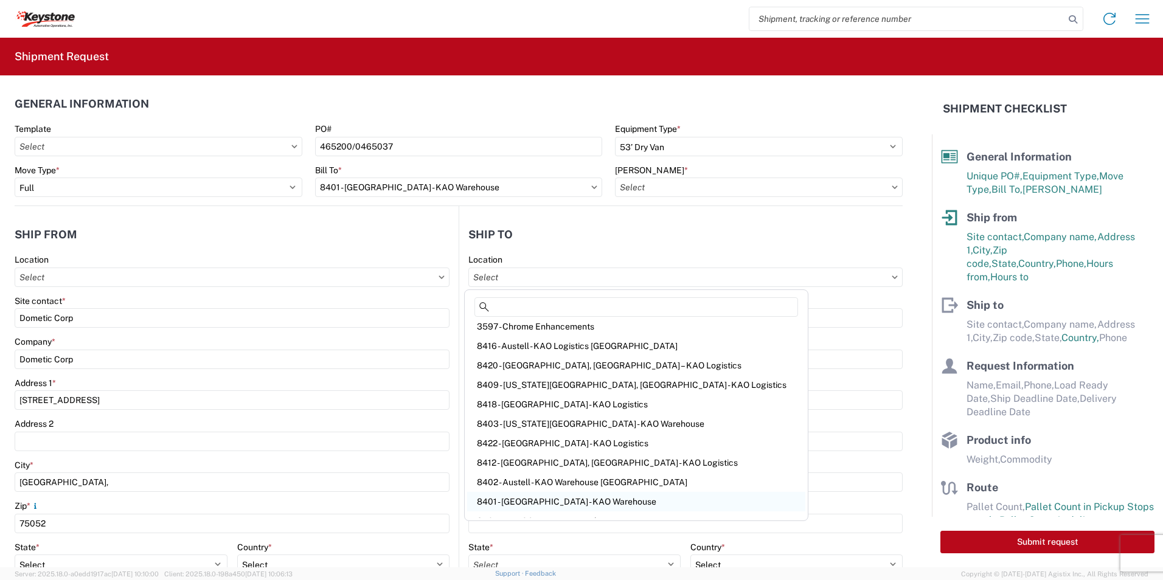
click at [536, 502] on div "8401 - Exeter - KAO Warehouse" at bounding box center [636, 501] width 338 height 19
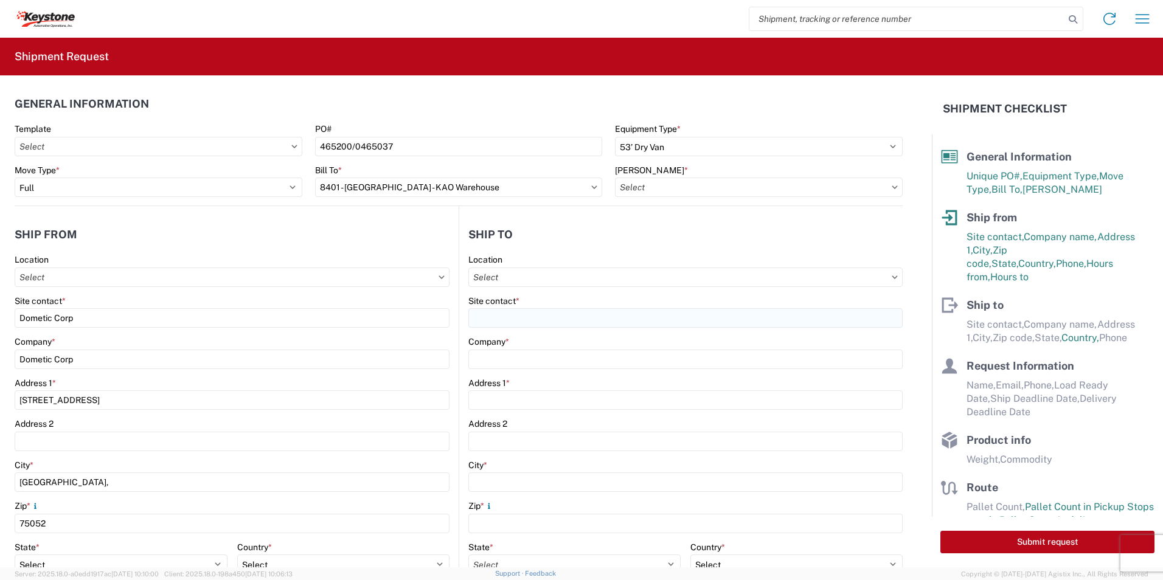
type input "8401 - Exeter - KAO Warehouse"
type input "KAO"
type input "68 Slocum Ave"
type input "Exeter"
type input "18643"
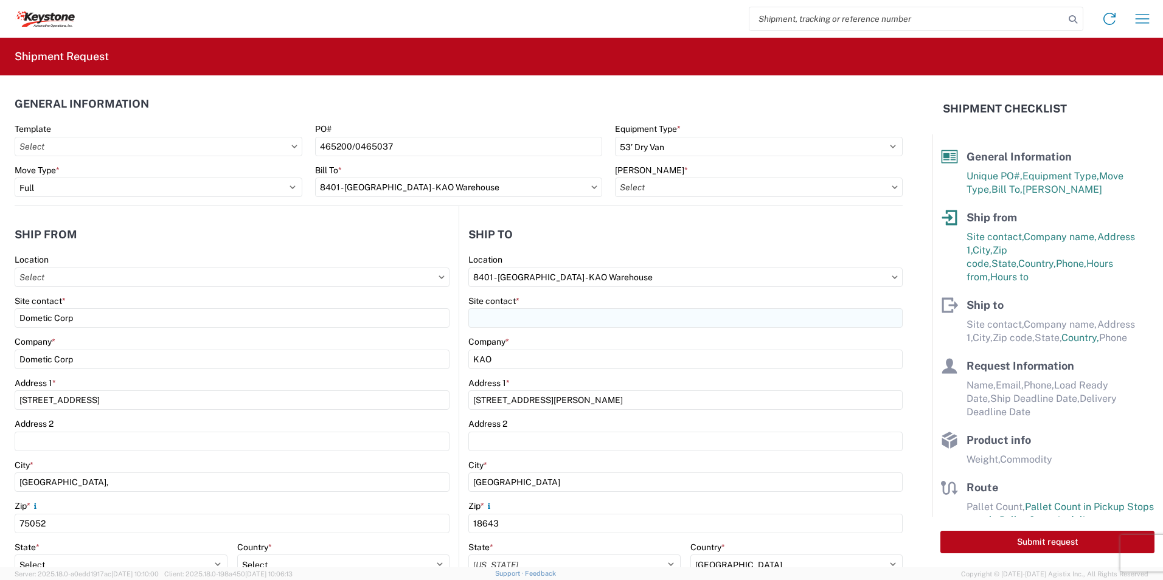
select select "US"
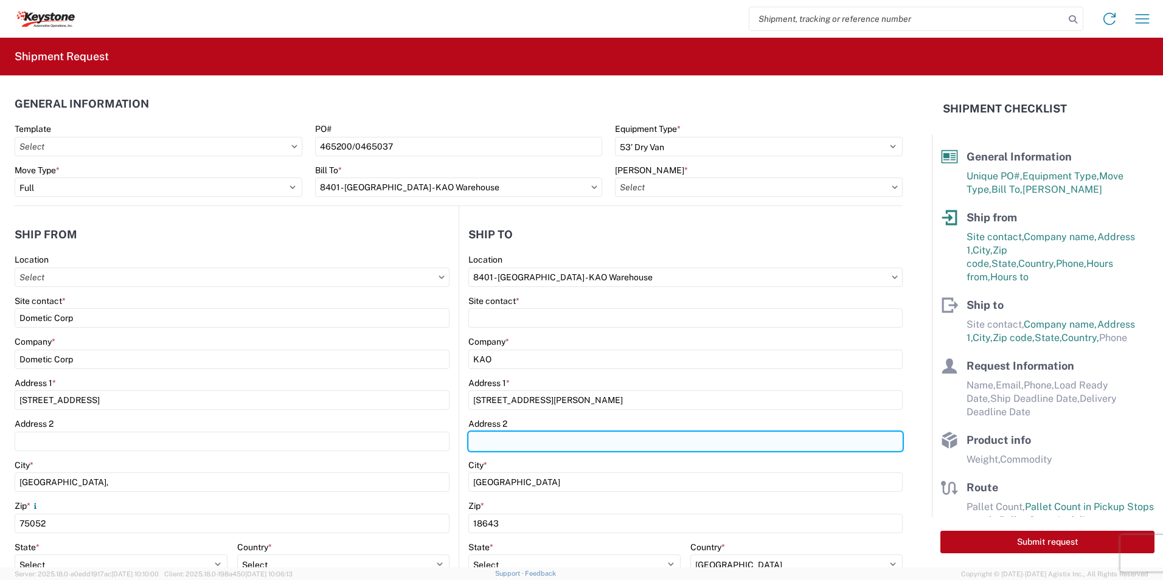
click at [542, 446] on input "Address 2" at bounding box center [685, 441] width 434 height 19
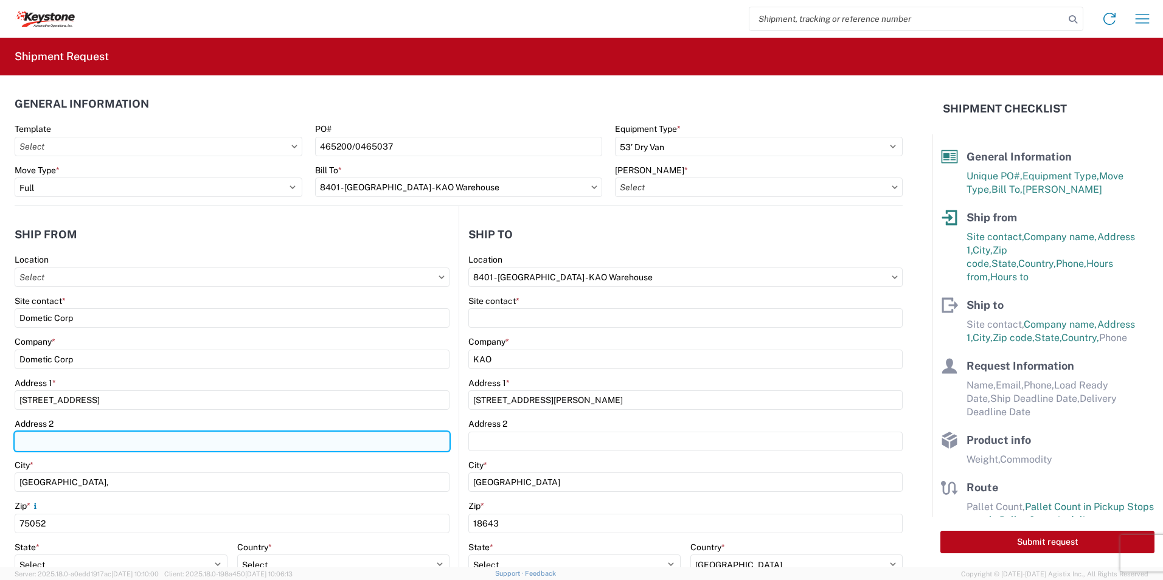
click at [69, 440] on input "Address 2" at bounding box center [232, 441] width 435 height 19
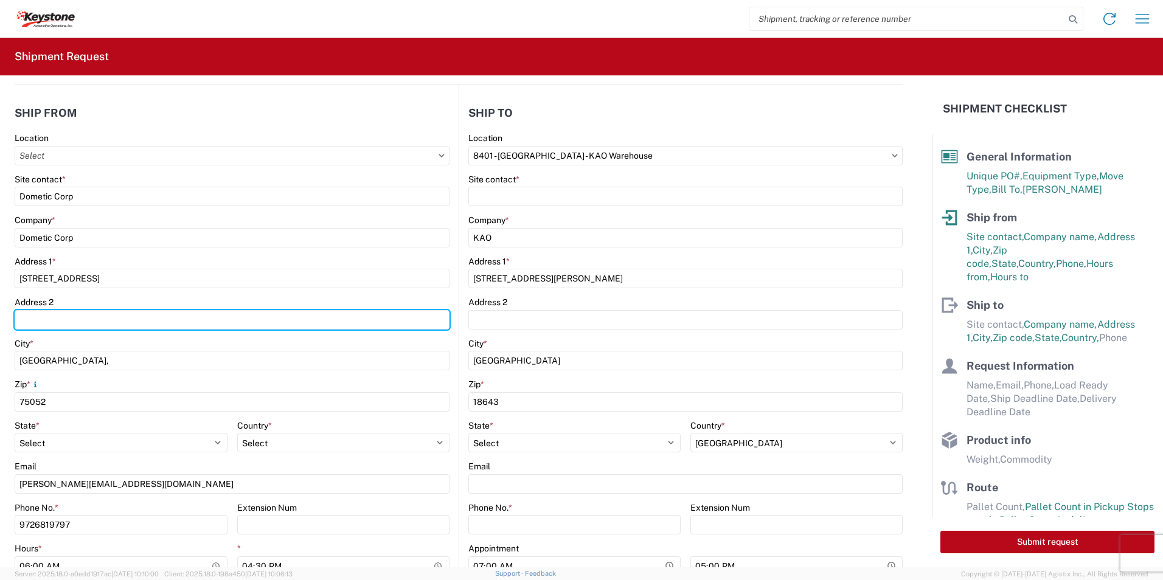
scroll to position [182, 0]
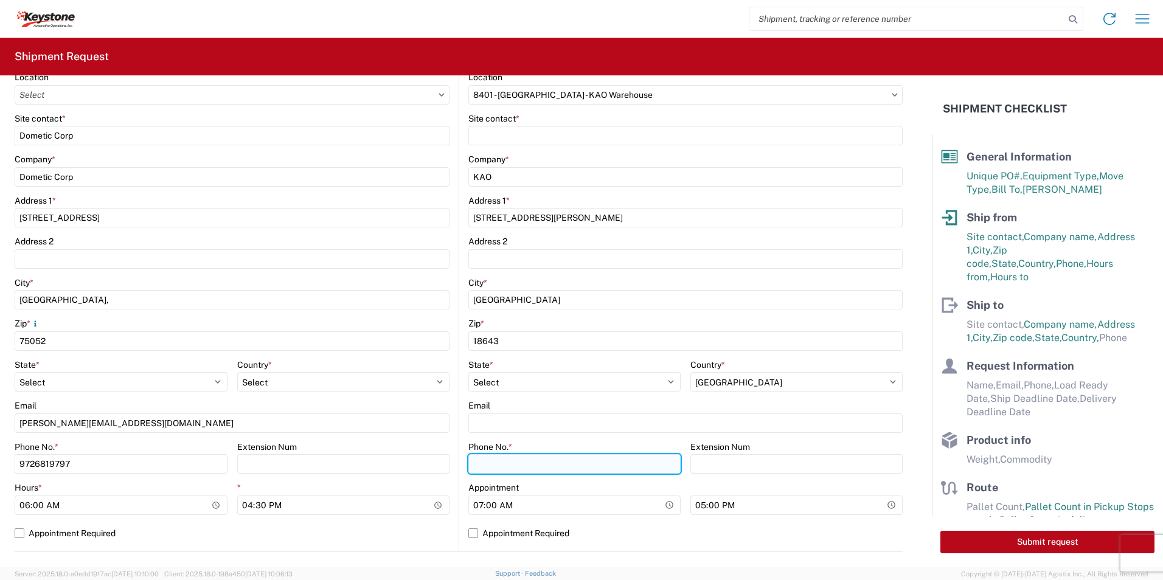
click at [563, 466] on input "Phone No. *" at bounding box center [574, 463] width 212 height 19
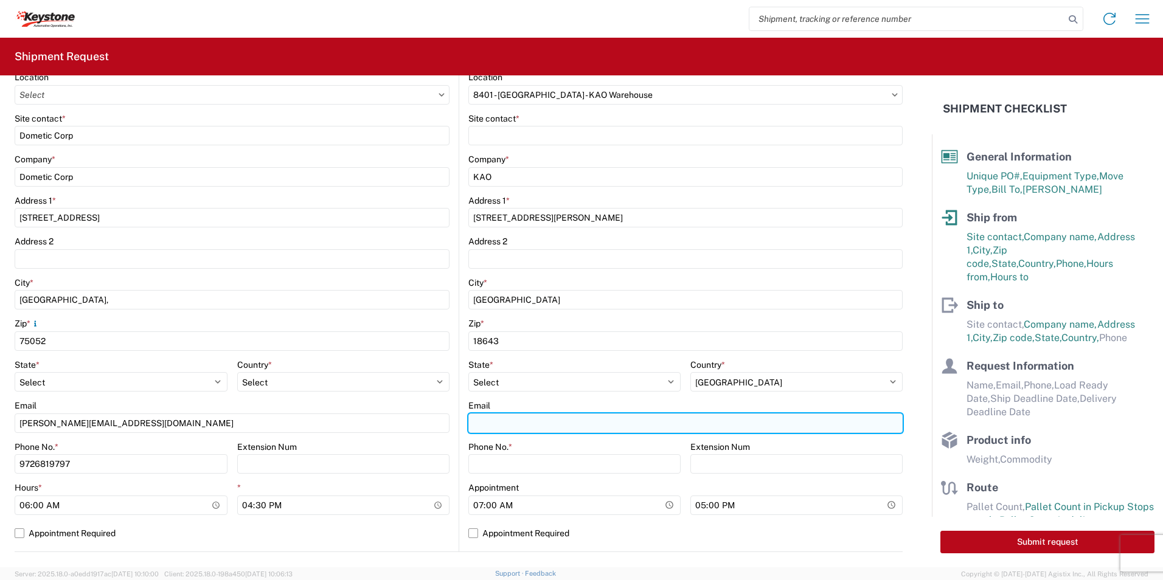
click at [492, 417] on input "Email" at bounding box center [685, 423] width 434 height 19
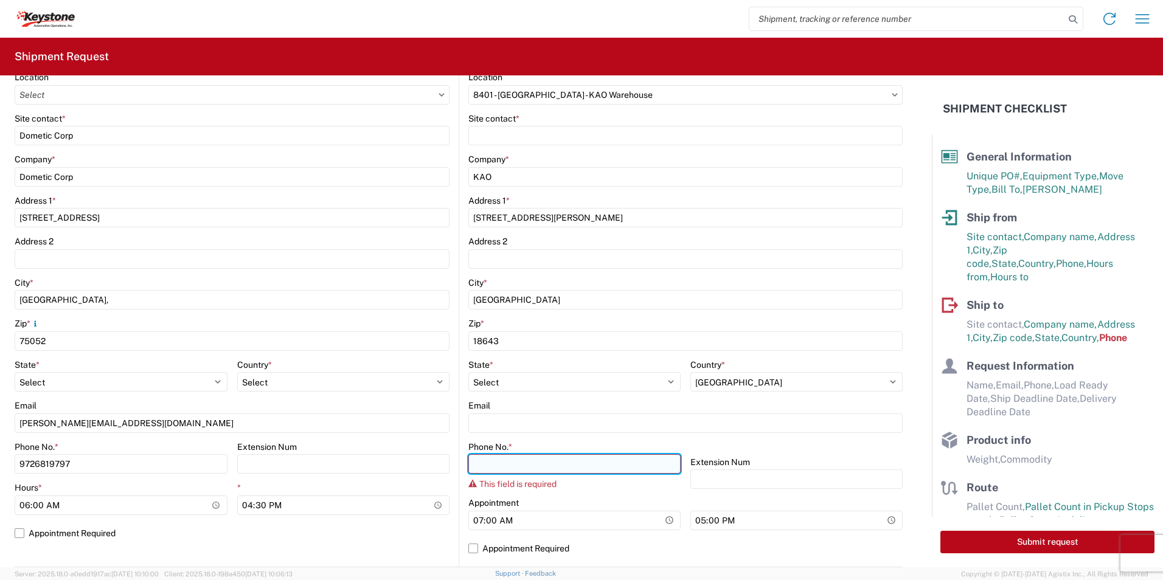
click at [539, 462] on input "Phone No. *" at bounding box center [574, 463] width 212 height 19
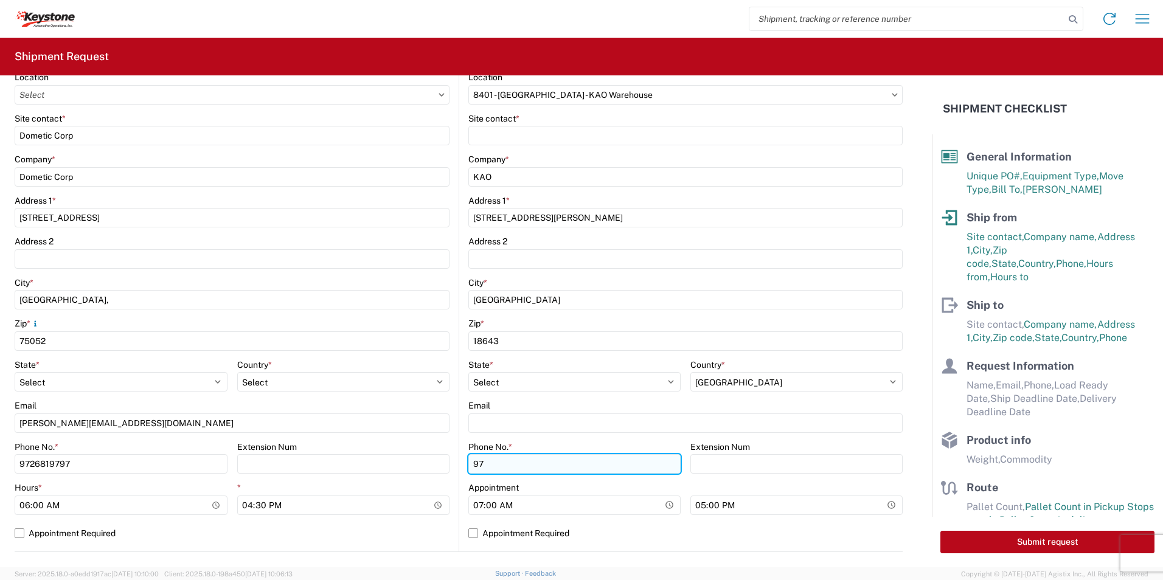
type input "9"
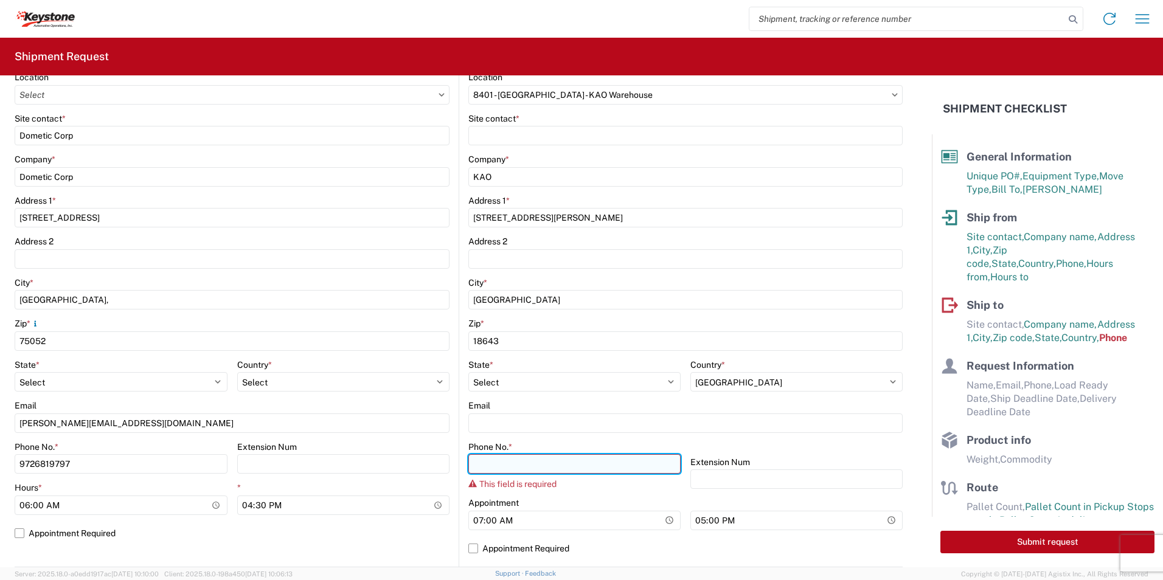
click at [560, 459] on input "Phone No. *" at bounding box center [574, 463] width 212 height 19
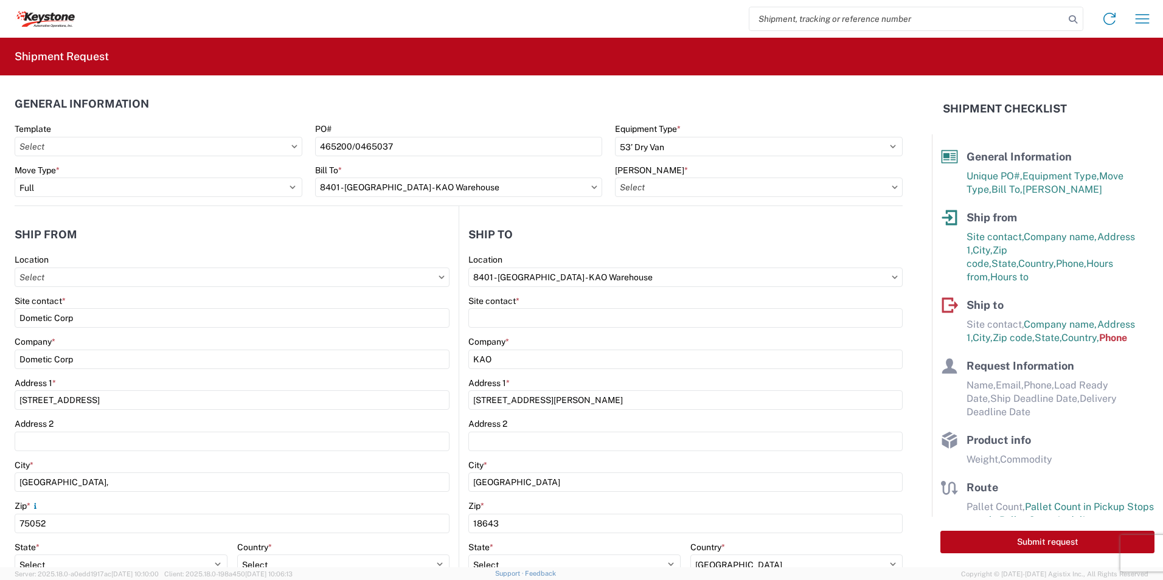
scroll to position [304, 0]
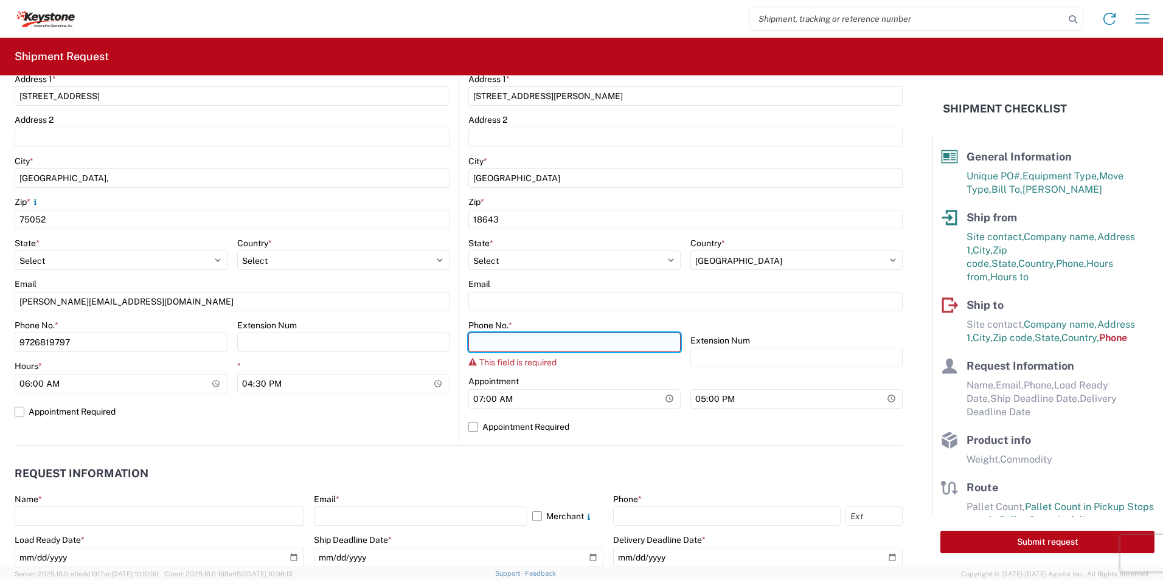
click at [489, 347] on input "Phone No. *" at bounding box center [574, 342] width 212 height 19
click at [501, 345] on input "Phone No. *" at bounding box center [574, 342] width 212 height 19
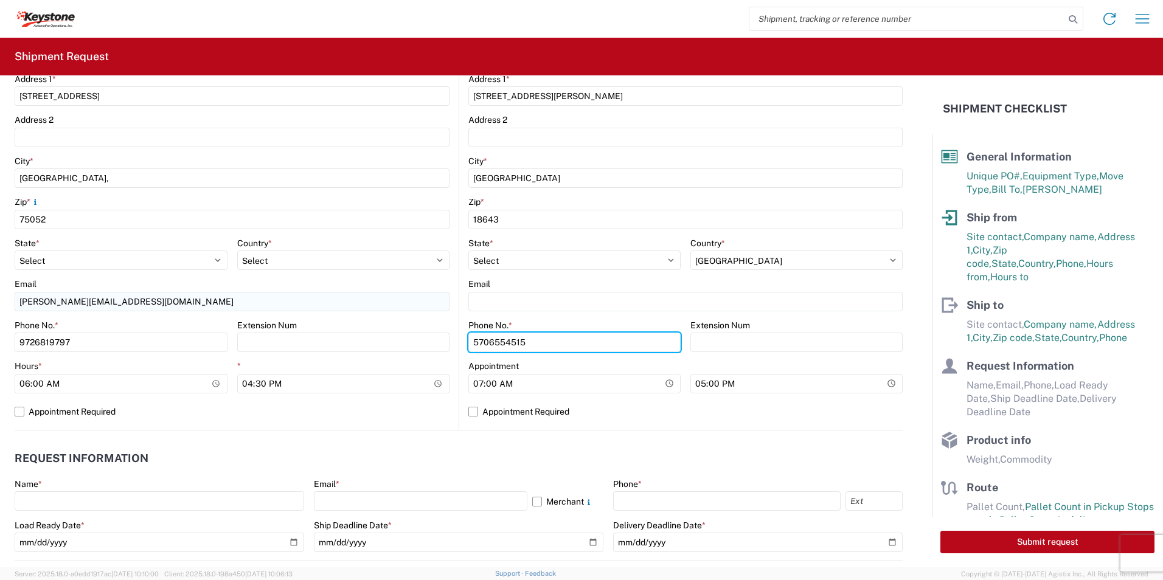
drag, startPoint x: 535, startPoint y: 339, endPoint x: 152, endPoint y: 297, distance: 385.5
click at [244, 307] on div "Ship from Location Site contact * Dometic Corp Company * Dometic Corp Address 1…" at bounding box center [459, 166] width 888 height 529
type input "5706554514"
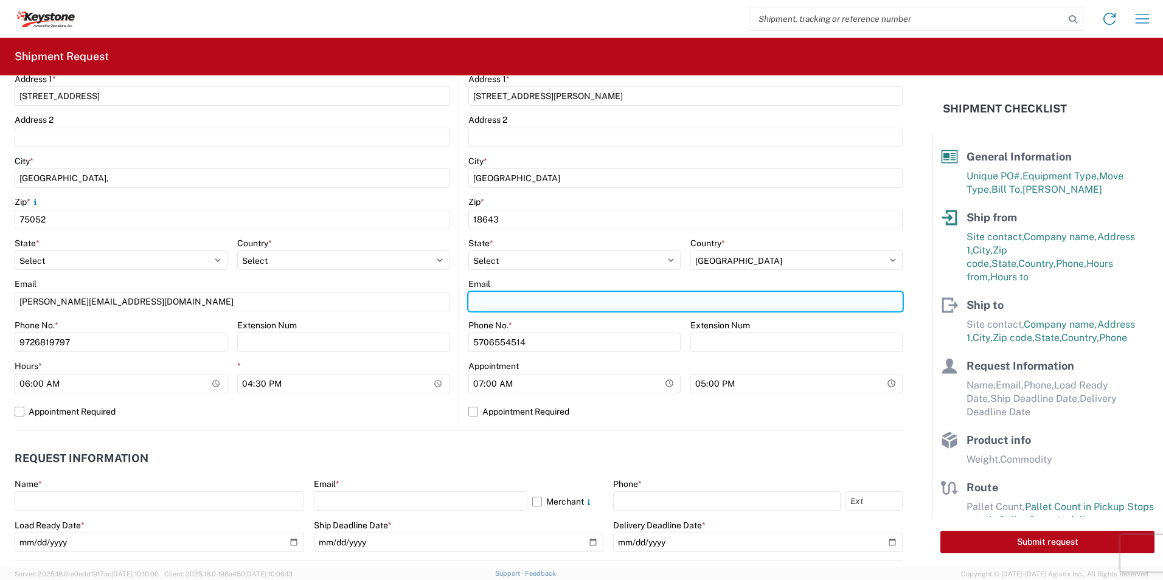
click at [573, 310] on input "Email" at bounding box center [685, 301] width 434 height 19
click at [528, 297] on input "Email" at bounding box center [685, 301] width 434 height 19
paste input "KEYSTONEAPINVOICES@LKQCORP.COM"
click at [688, 309] on input "KEYSTONEAPINVOICES@LKQCORP.COM" at bounding box center [685, 301] width 434 height 19
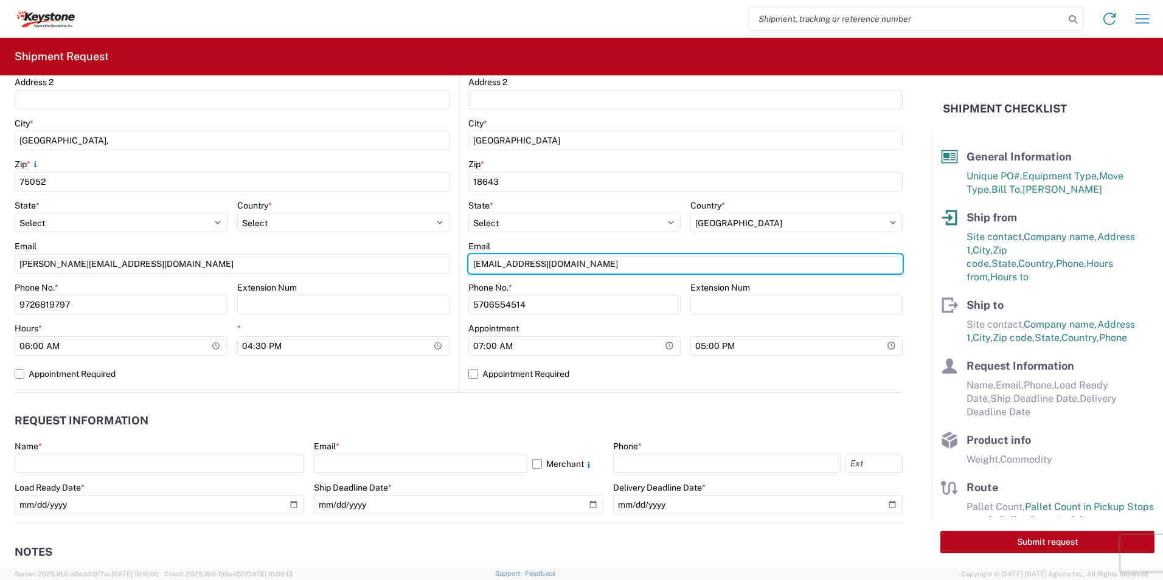
scroll to position [487, 0]
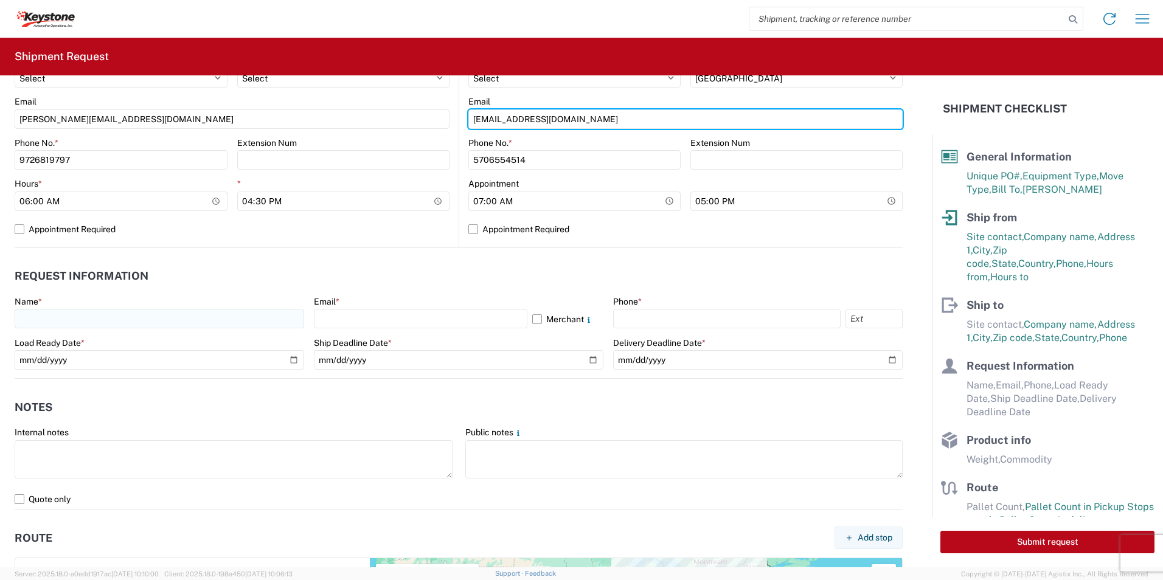
type input "KEYSTONEAPINVOICES@LKQCORP.COM"
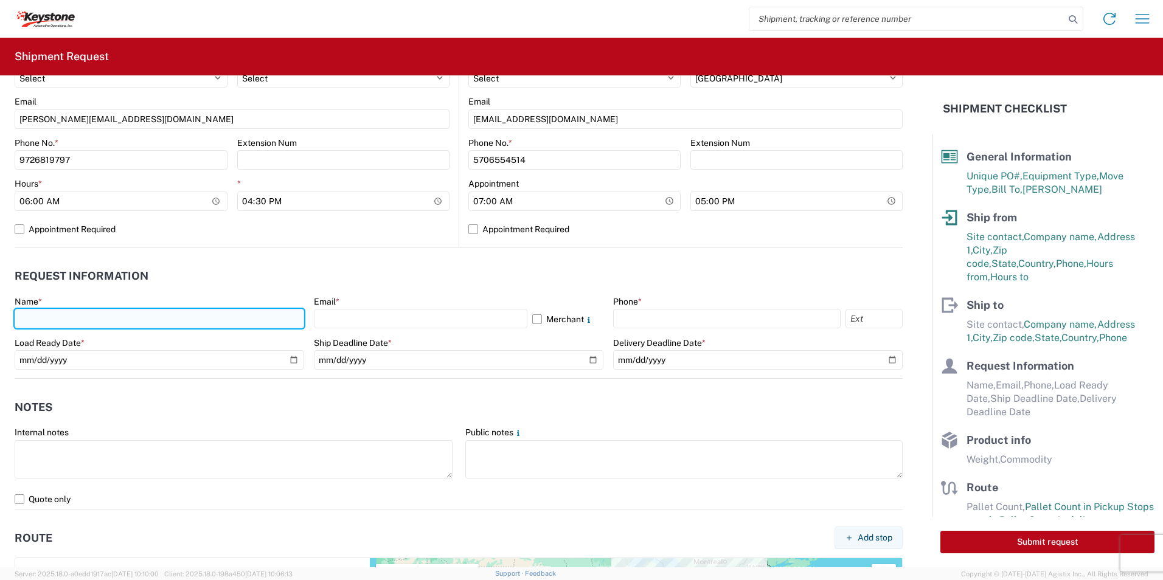
click at [125, 322] on input "text" at bounding box center [159, 318] width 289 height 19
type input "shamina Merchant"
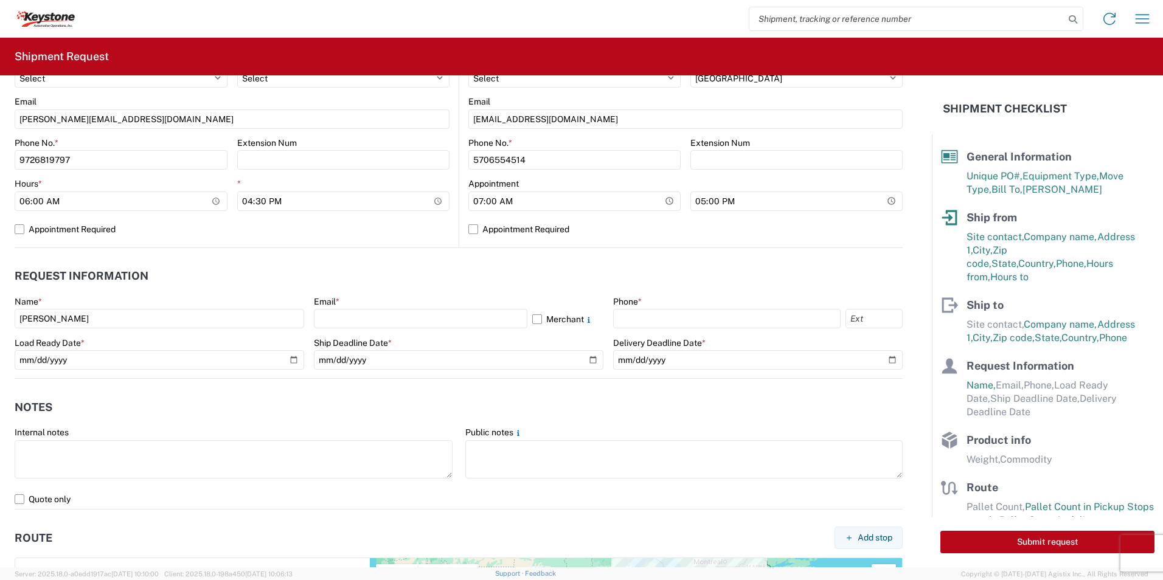
click at [339, 305] on div "Email *" at bounding box center [458, 301] width 289 height 11
click at [338, 314] on input "text" at bounding box center [420, 318] width 213 height 19
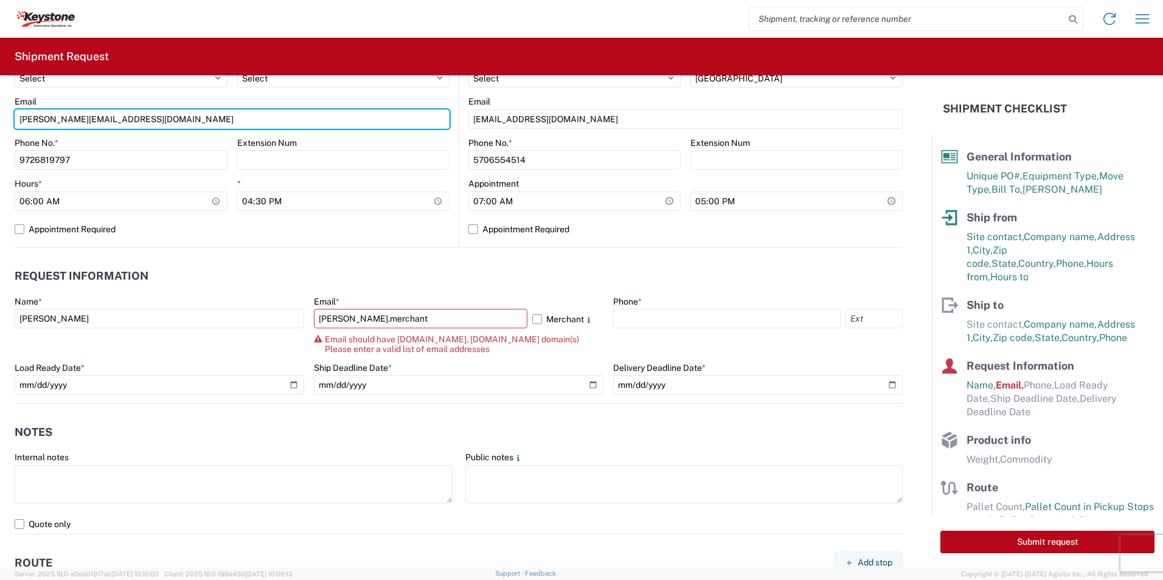
drag, startPoint x: 68, startPoint y: 120, endPoint x: -395, endPoint y: 96, distance: 464.0
click at [0, 96] on html "Home Shipment request Shipment tracking Shipment Request General Information Te…" at bounding box center [581, 290] width 1163 height 580
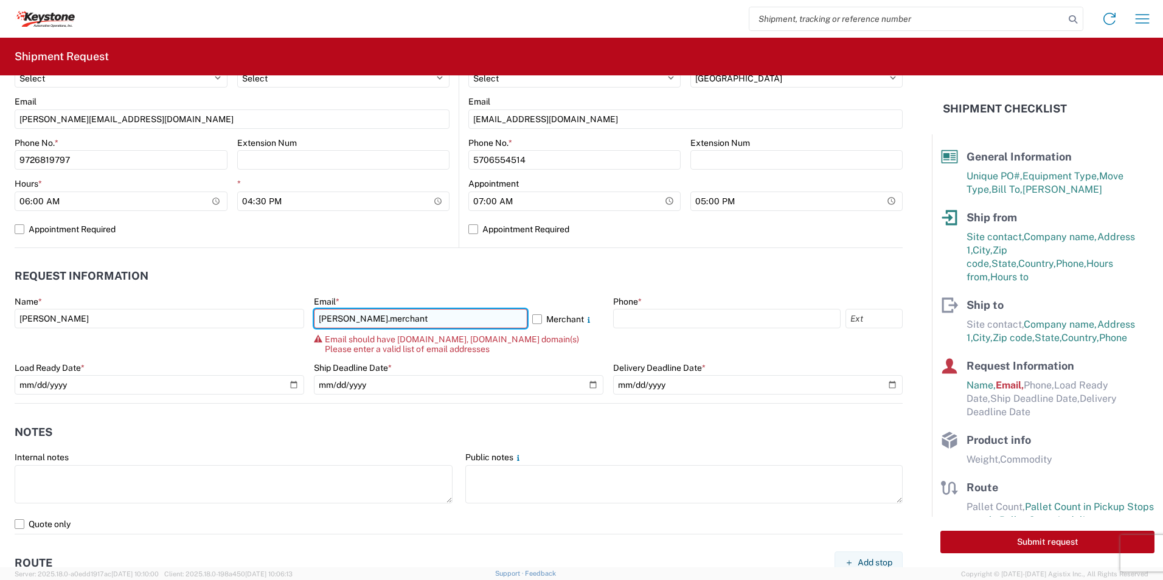
click at [385, 319] on input "shamina.merchant" at bounding box center [420, 318] width 213 height 19
drag, startPoint x: 391, startPoint y: 318, endPoint x: 46, endPoint y: 321, distance: 344.8
click at [46, 321] on div "Name * shamina Merchant Email * shamina.merchant Merchant Email should have lkq…" at bounding box center [459, 349] width 888 height 107
paste input "@dometic.com"
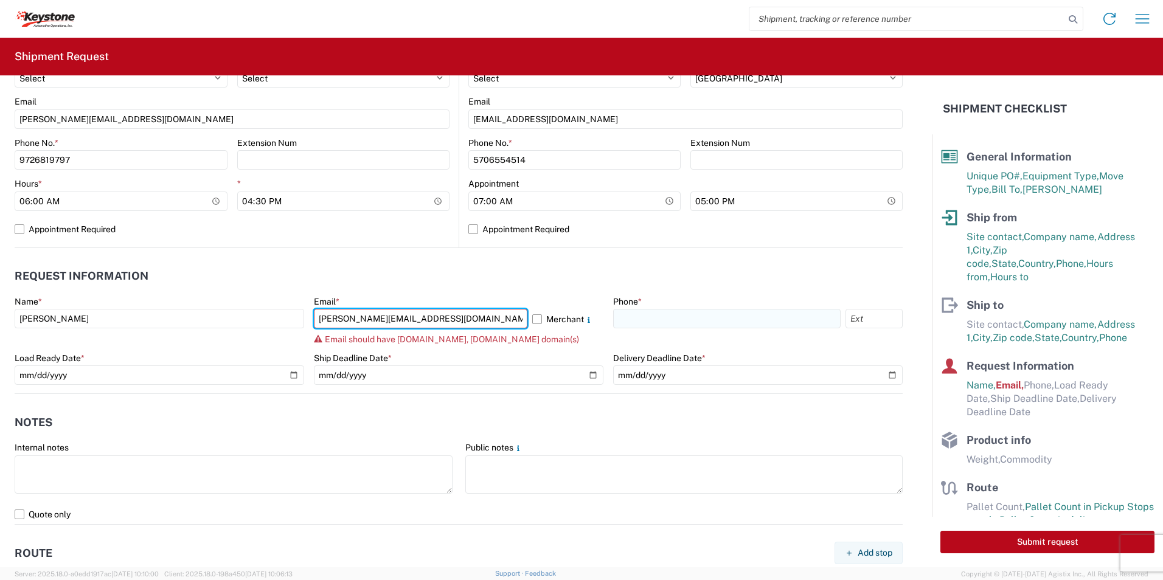
type input "shamina.merchant@dometic.com"
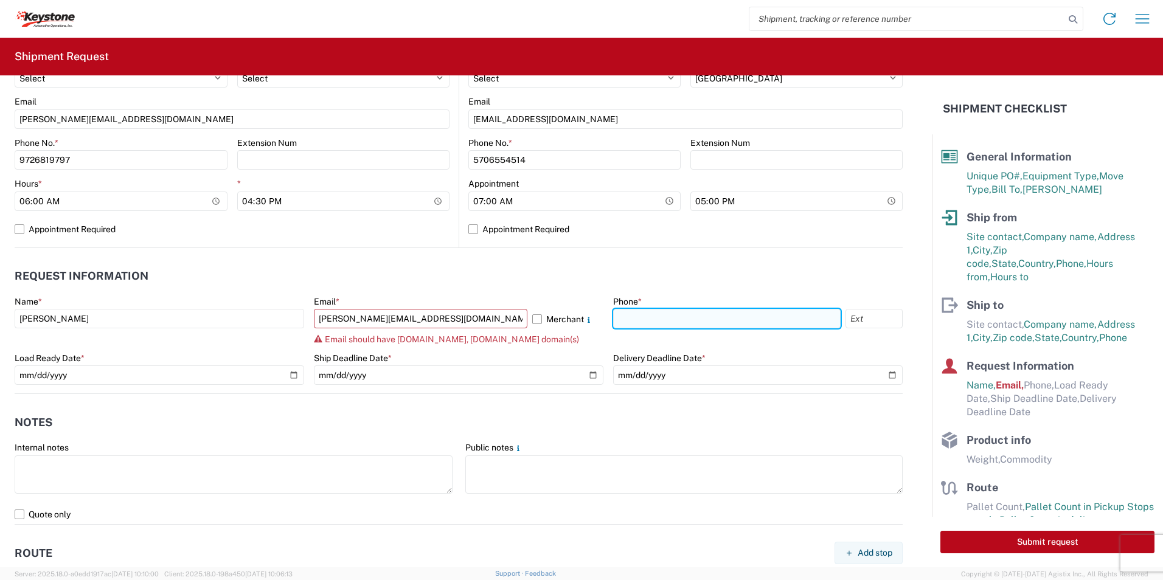
click at [662, 321] on input "text" at bounding box center [726, 318] width 227 height 19
type input "9726819797"
click at [534, 317] on label "Merchant" at bounding box center [567, 318] width 71 height 19
click at [0, 0] on input "Merchant" at bounding box center [0, 0] width 0 height 0
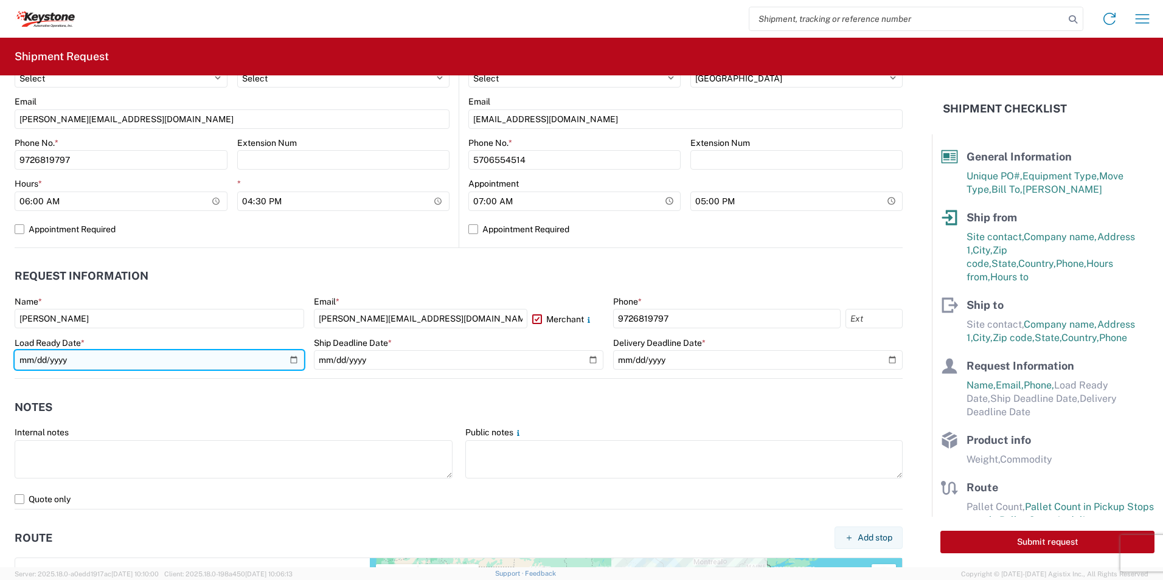
click at [99, 356] on input "date" at bounding box center [159, 359] width 289 height 19
click at [291, 358] on input "date" at bounding box center [159, 359] width 289 height 19
type input "2025-09-09"
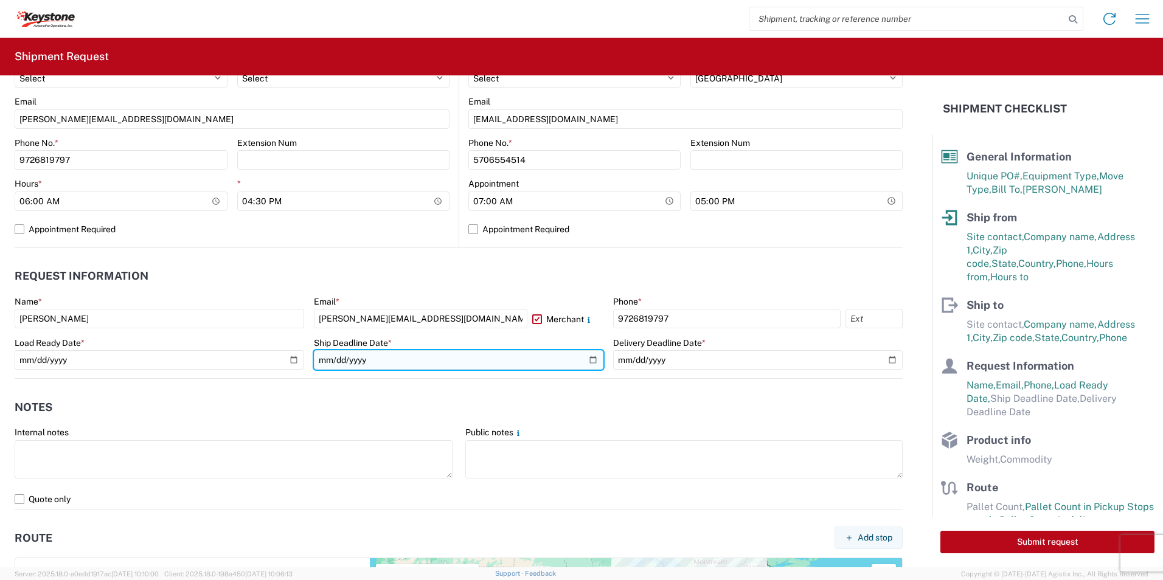
click at [588, 358] on input "date" at bounding box center [458, 359] width 289 height 19
type input "2025-09-09"
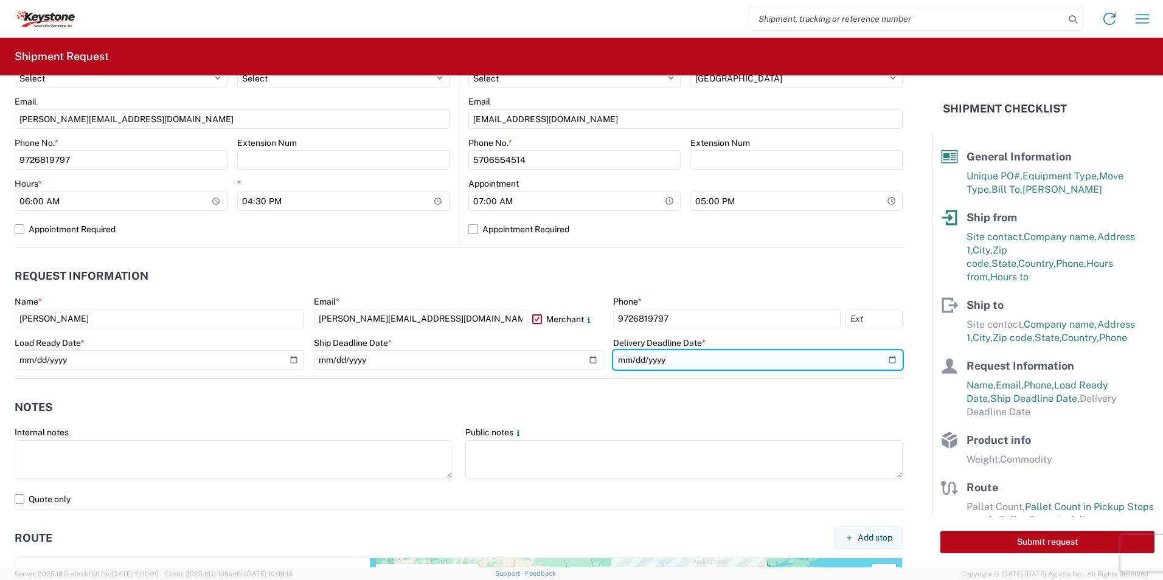
click at [882, 359] on input "date" at bounding box center [757, 359] width 289 height 19
type input "2025-09-15"
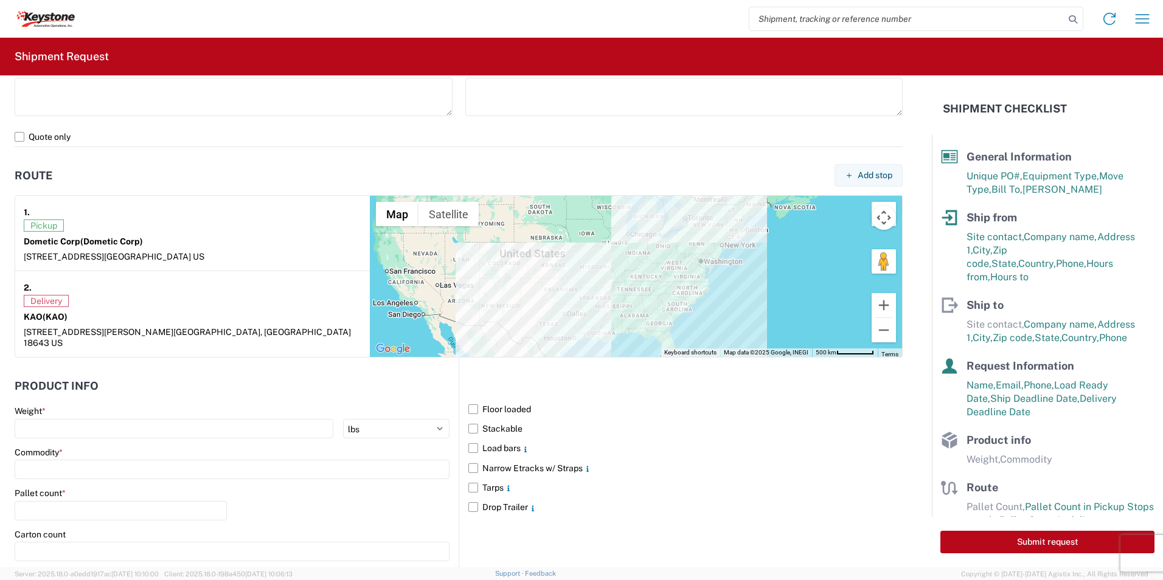
scroll to position [967, 0]
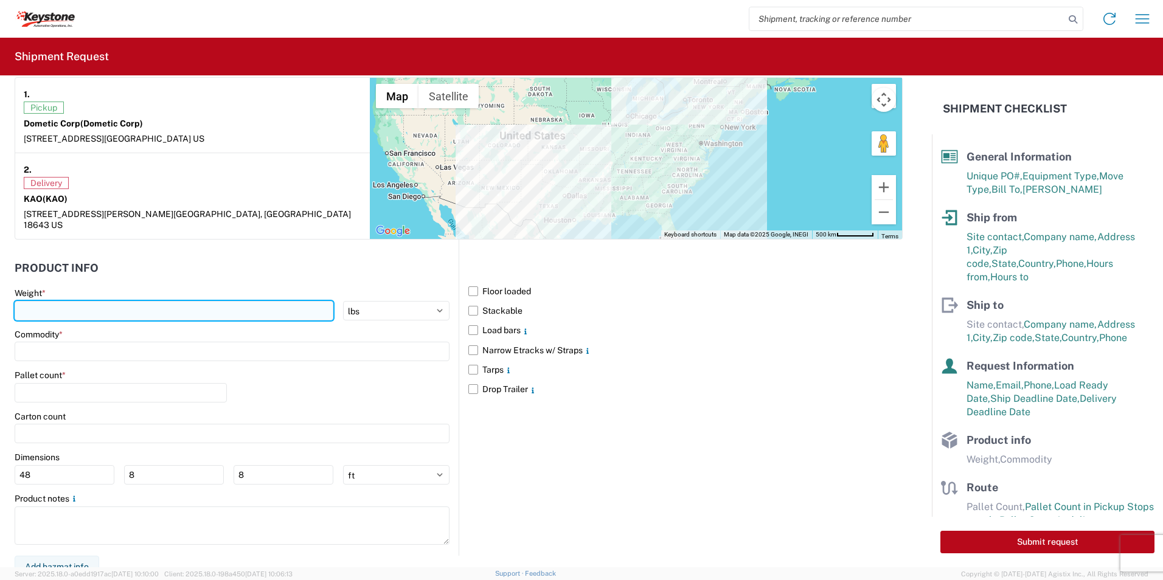
click at [90, 301] on input "number" at bounding box center [174, 310] width 319 height 19
click at [67, 301] on input "1500" at bounding box center [174, 310] width 319 height 19
type input "15000"
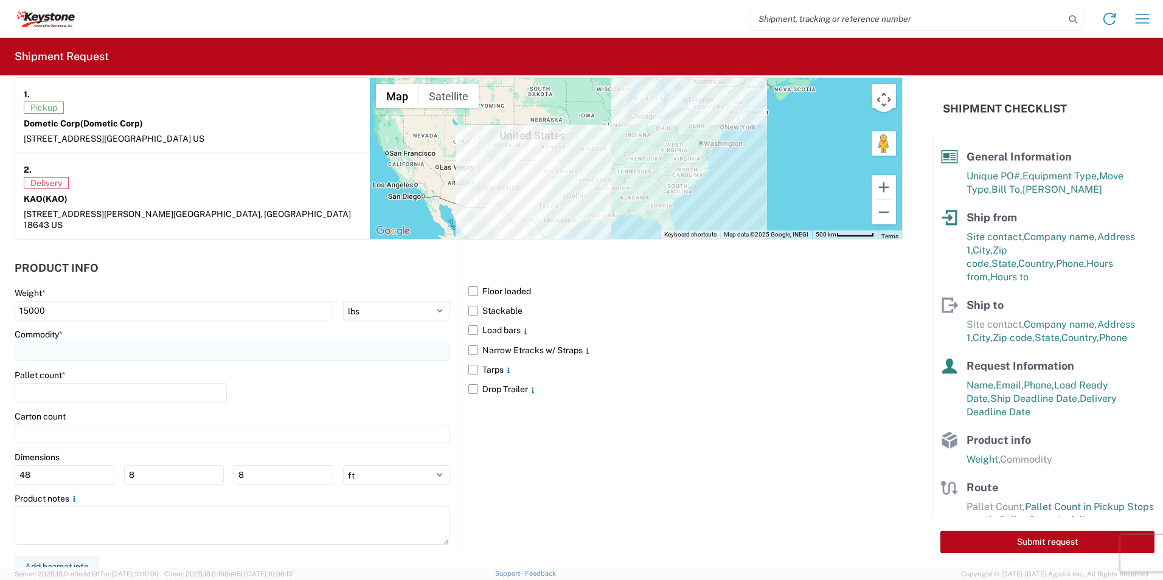
click at [68, 342] on input at bounding box center [232, 351] width 435 height 19
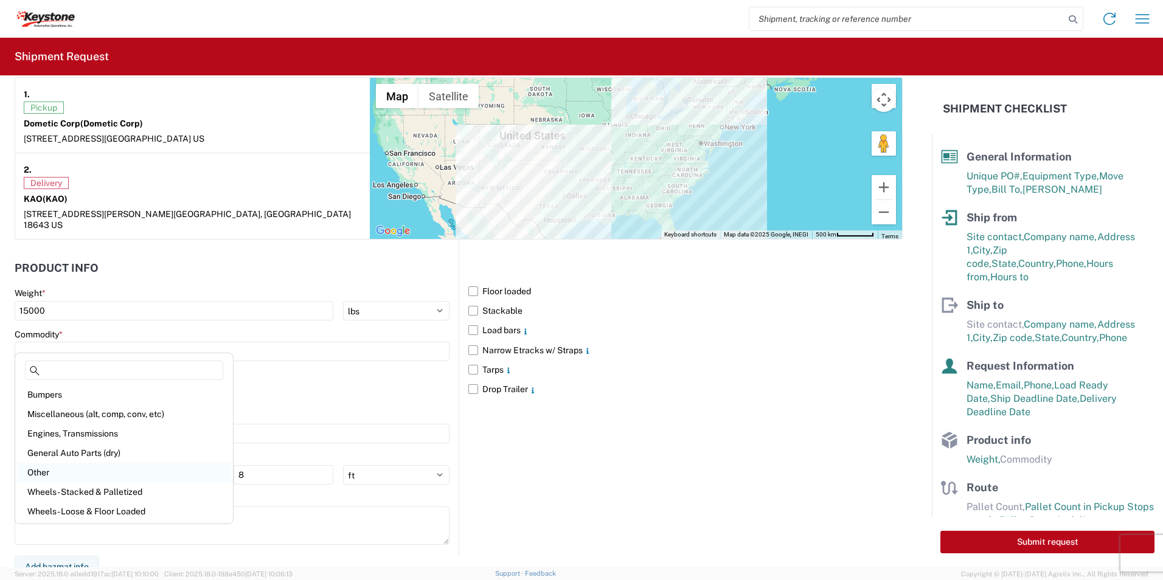
click at [41, 469] on div "Other" at bounding box center [124, 472] width 213 height 19
type input "Other"
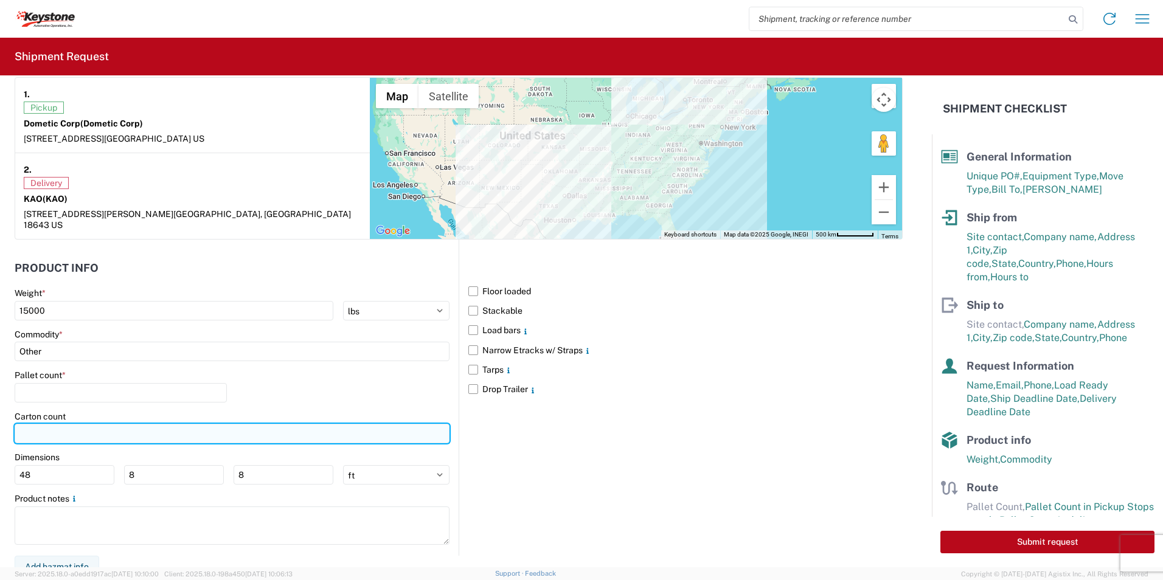
click at [152, 424] on input "number" at bounding box center [232, 433] width 435 height 19
type input "26"
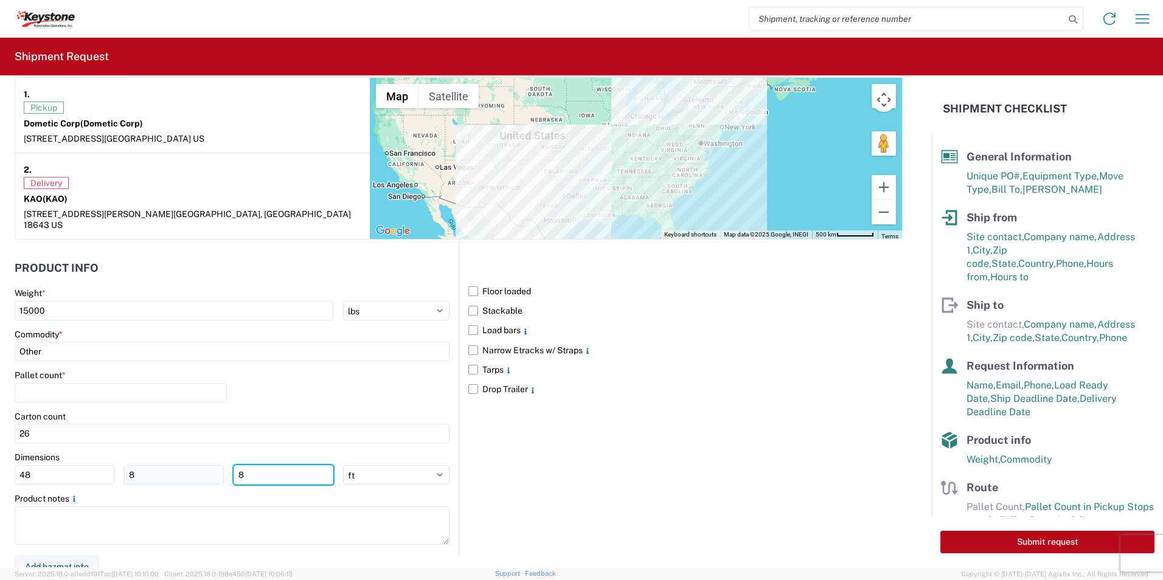
drag, startPoint x: 268, startPoint y: 471, endPoint x: 153, endPoint y: 463, distance: 115.2
click at [158, 465] on div "48 8 8" at bounding box center [174, 474] width 319 height 19
type input "64"
click at [1035, 545] on button "Submit request" at bounding box center [1047, 542] width 214 height 23
select select "US"
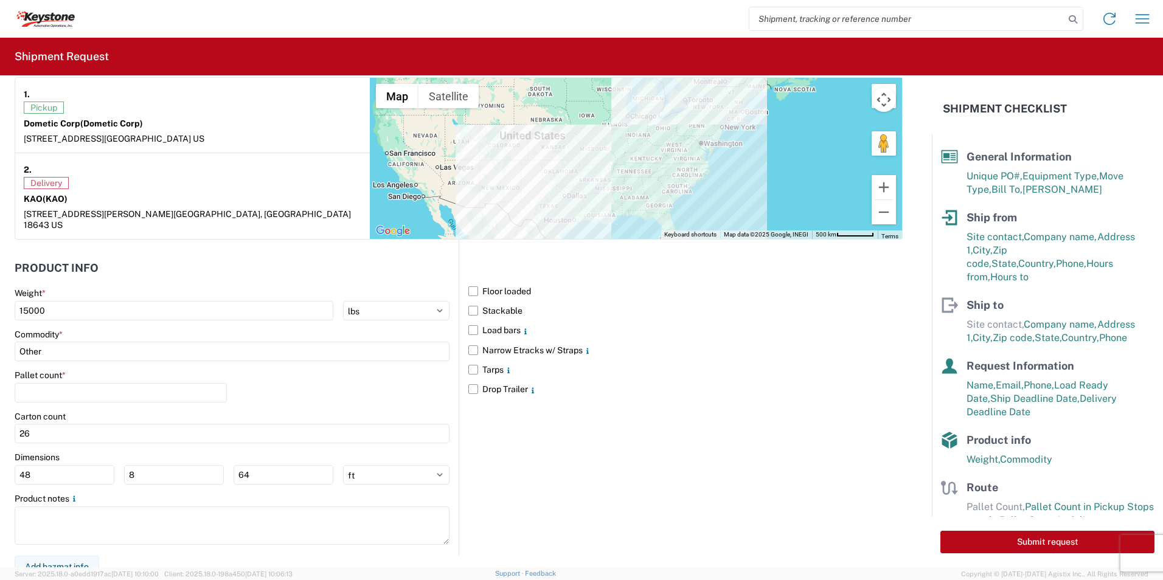
select select "US"
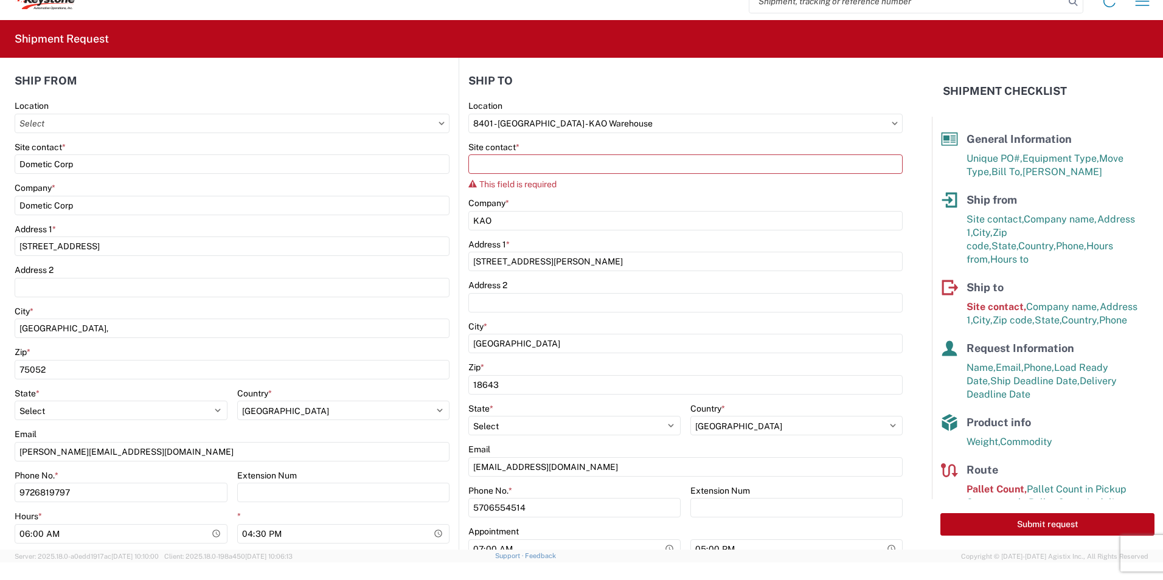
scroll to position [0, 0]
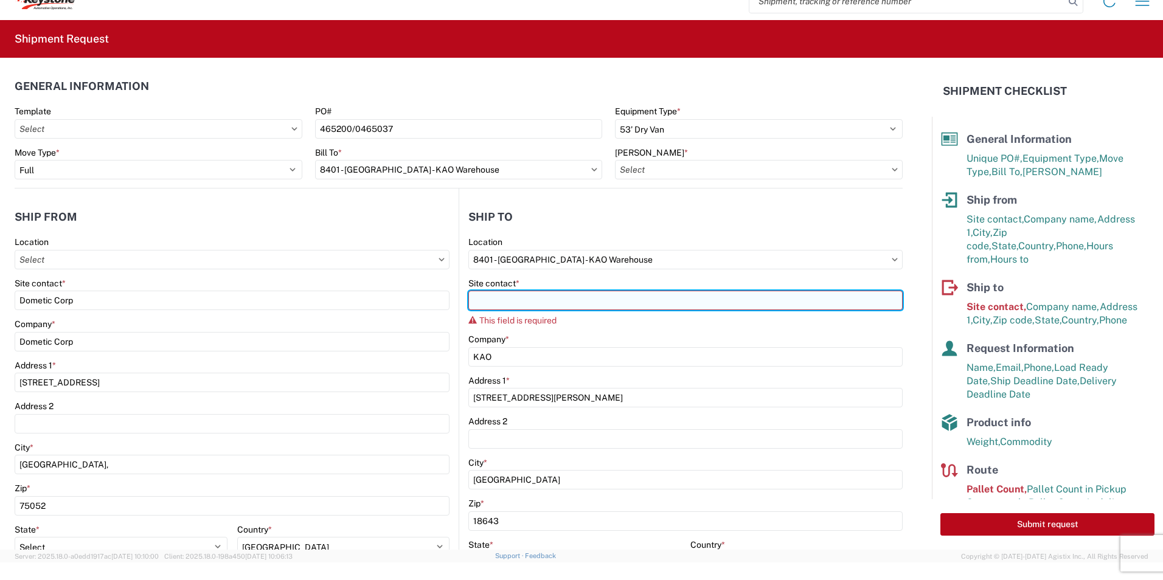
click at [511, 294] on input "Site contact *" at bounding box center [685, 300] width 434 height 19
click at [505, 299] on input "Site contact *" at bounding box center [685, 300] width 434 height 19
paste input "KEYSTONE AUTO OPERATIONS RV"
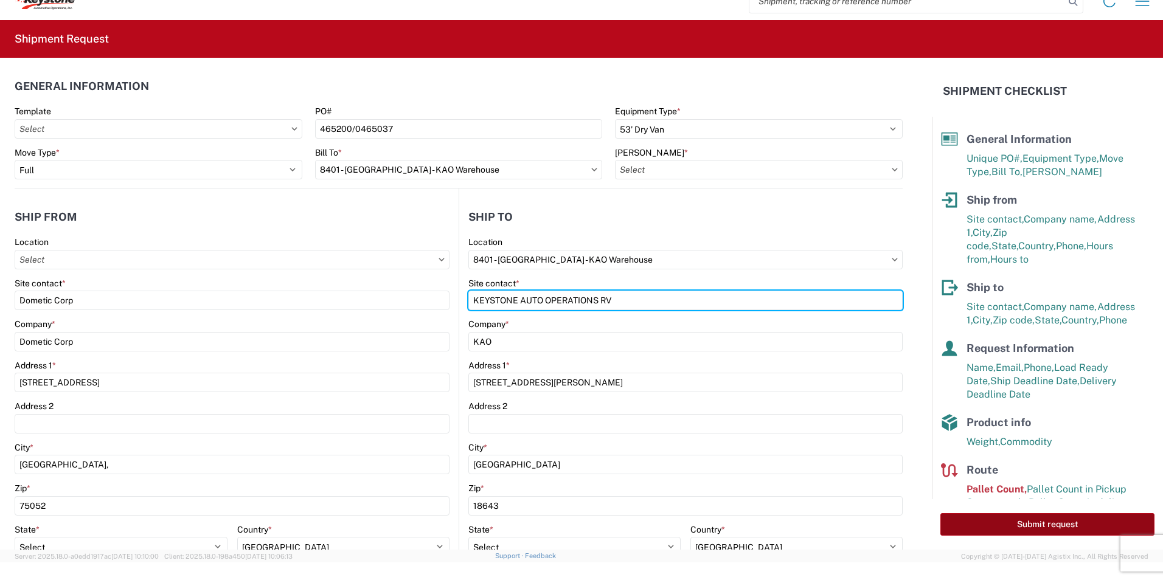
type input "KEYSTONE AUTO OPERATIONS RV"
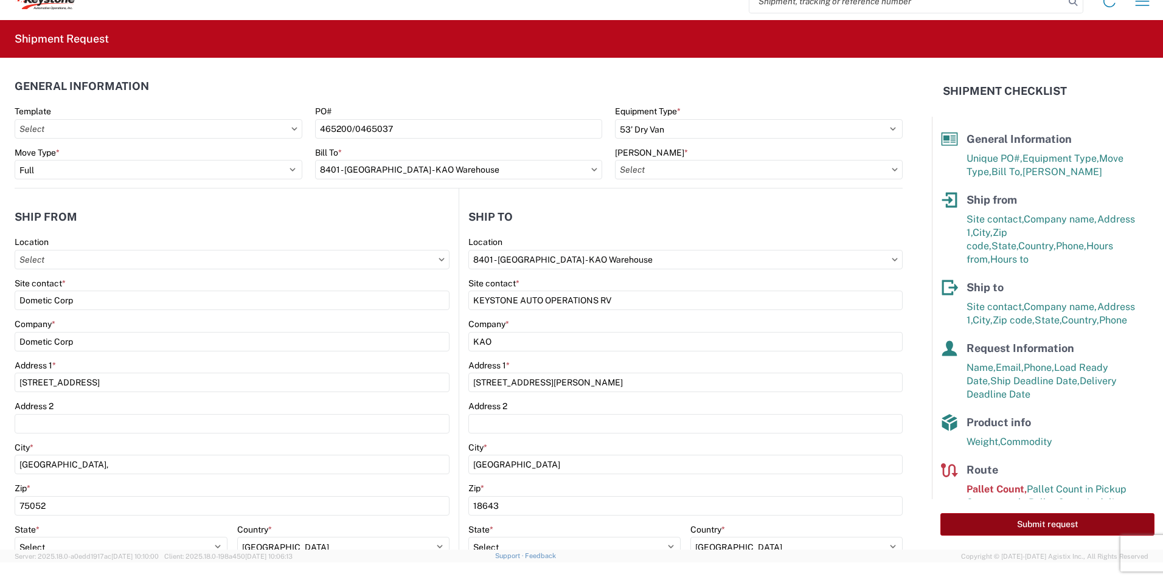
click at [1063, 525] on button "Submit request" at bounding box center [1047, 524] width 214 height 23
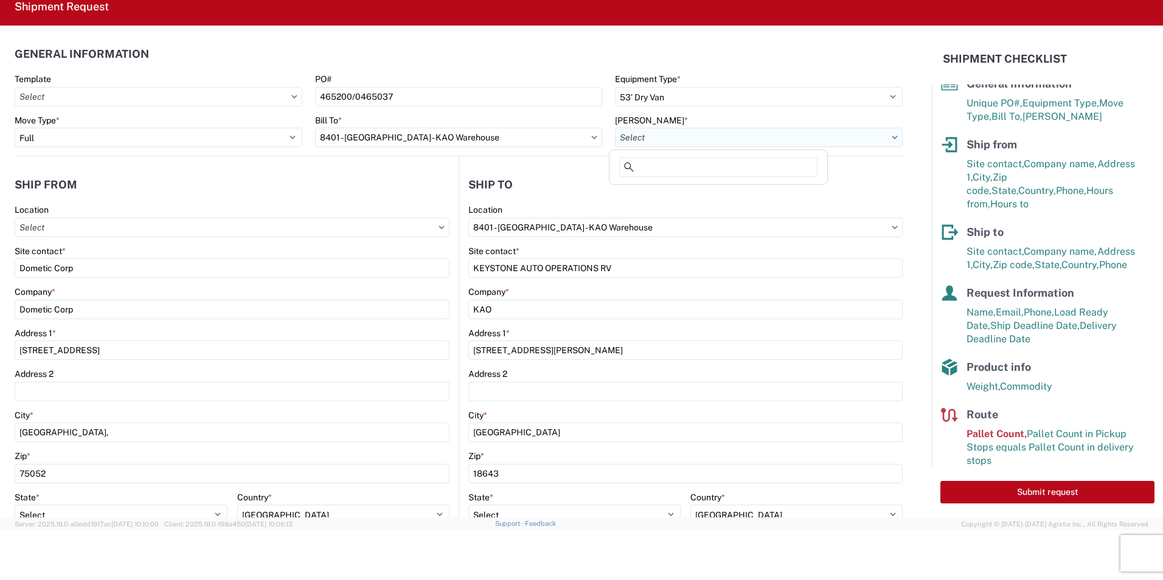
click at [674, 133] on input "Bill Code *" at bounding box center [759, 137] width 288 height 19
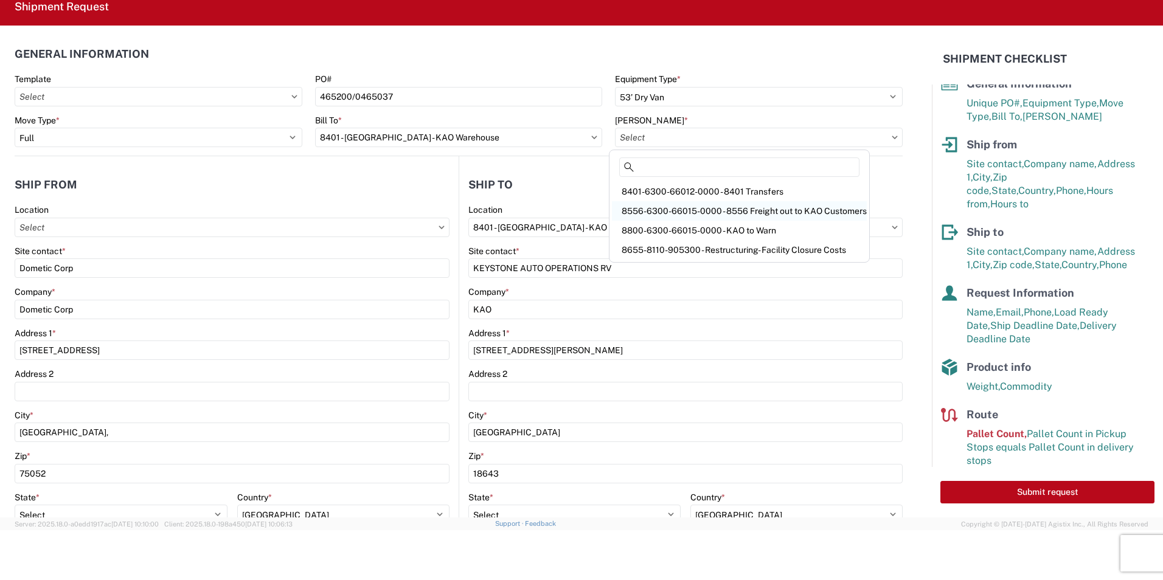
click at [787, 207] on div "8556-6300-66015-0000 - 8556 Freight out to KAO Customers" at bounding box center [739, 210] width 255 height 19
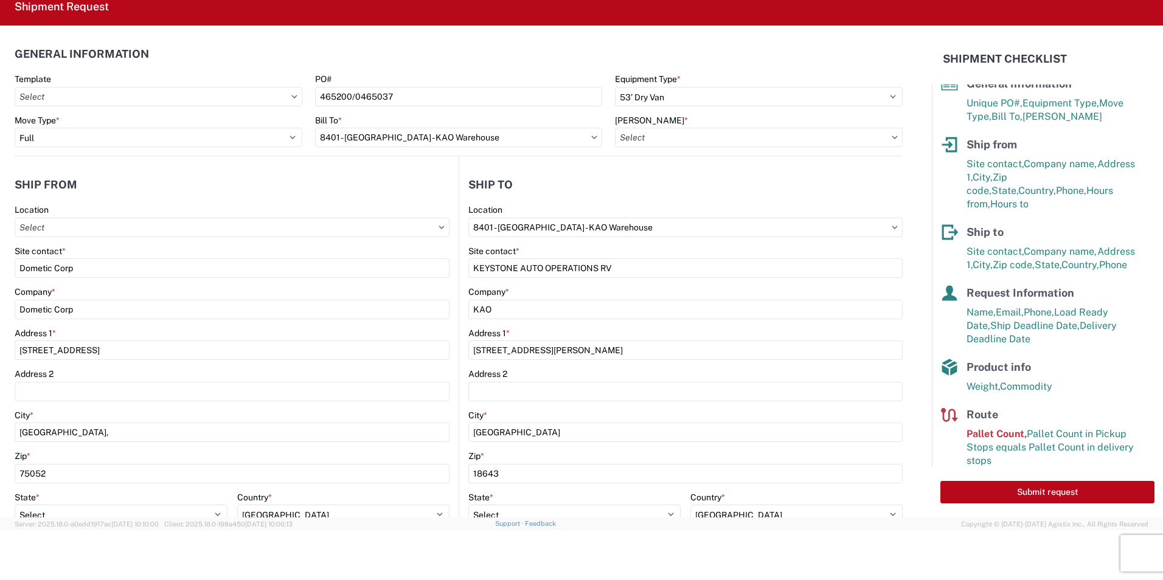
type input "8556-6300-66015-0000 - 8556 Freight out to KAO Customers"
click at [1041, 488] on button "Submit request" at bounding box center [1047, 492] width 214 height 23
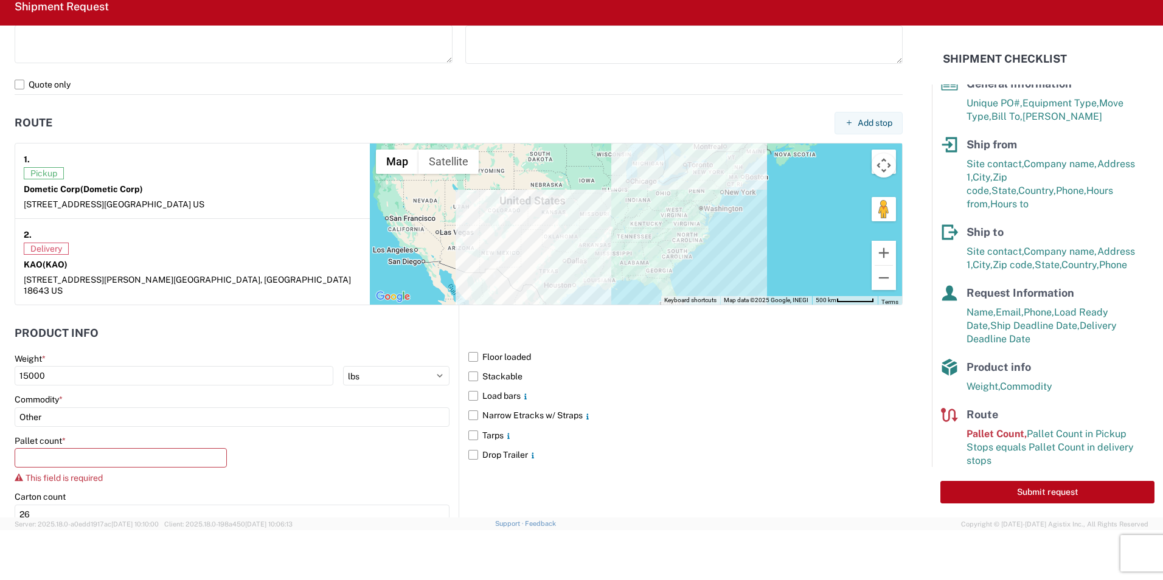
scroll to position [982, 0]
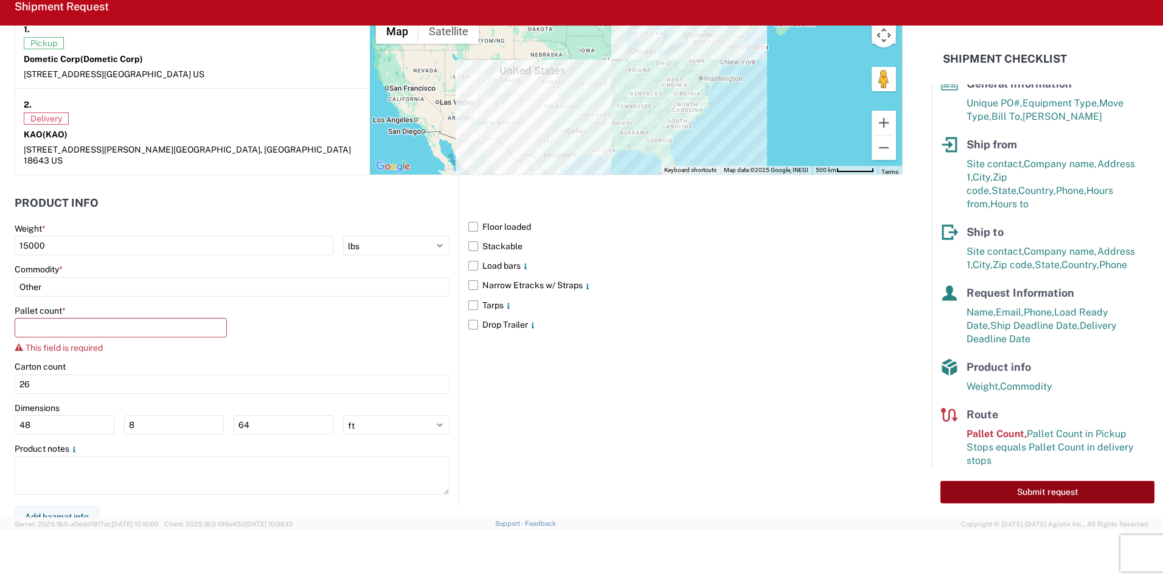
click at [1024, 493] on button "Submit request" at bounding box center [1047, 492] width 214 height 23
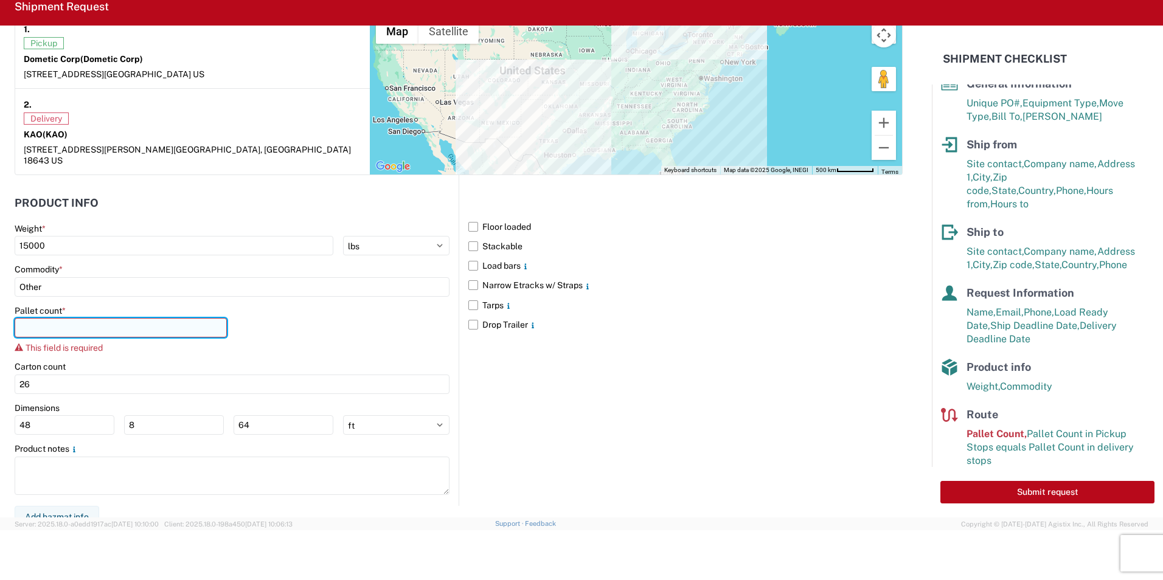
click at [68, 318] on input "number" at bounding box center [121, 327] width 212 height 19
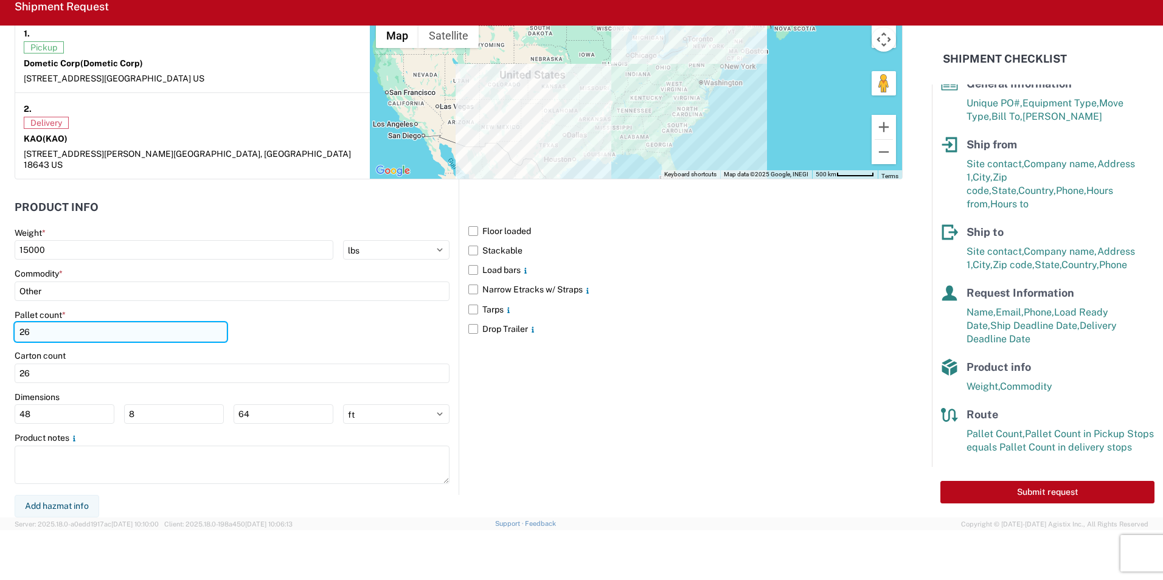
scroll to position [966, 0]
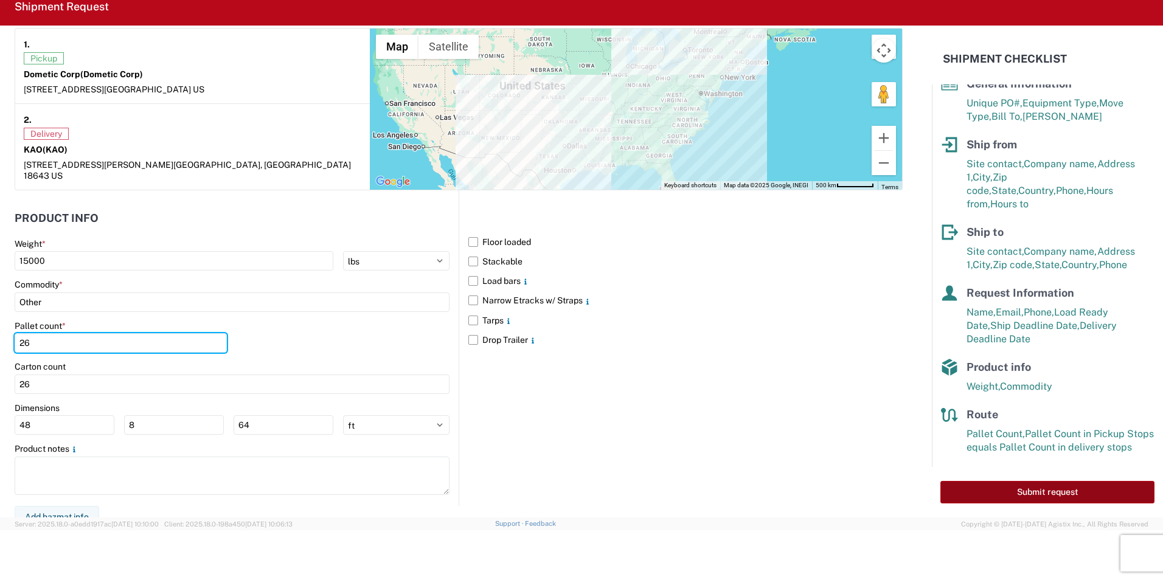
type input "26"
click at [1062, 488] on button "Submit request" at bounding box center [1047, 492] width 214 height 23
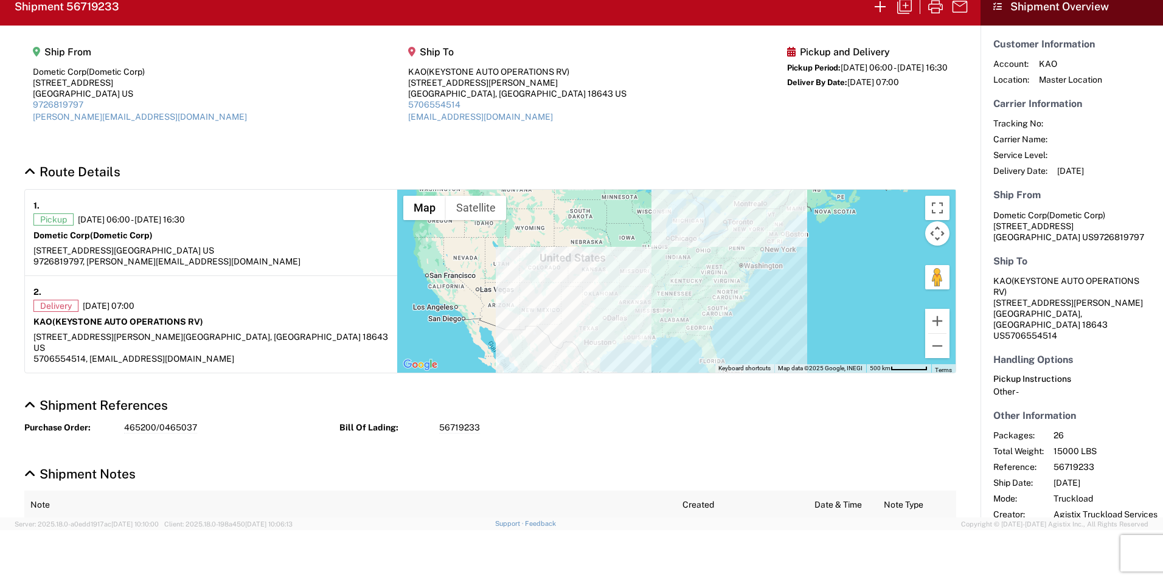
click at [86, 1] on h2 "Shipment 56719233" at bounding box center [67, 6] width 105 height 15
copy h2 "56719233"
